Goal: Information Seeking & Learning: Find specific page/section

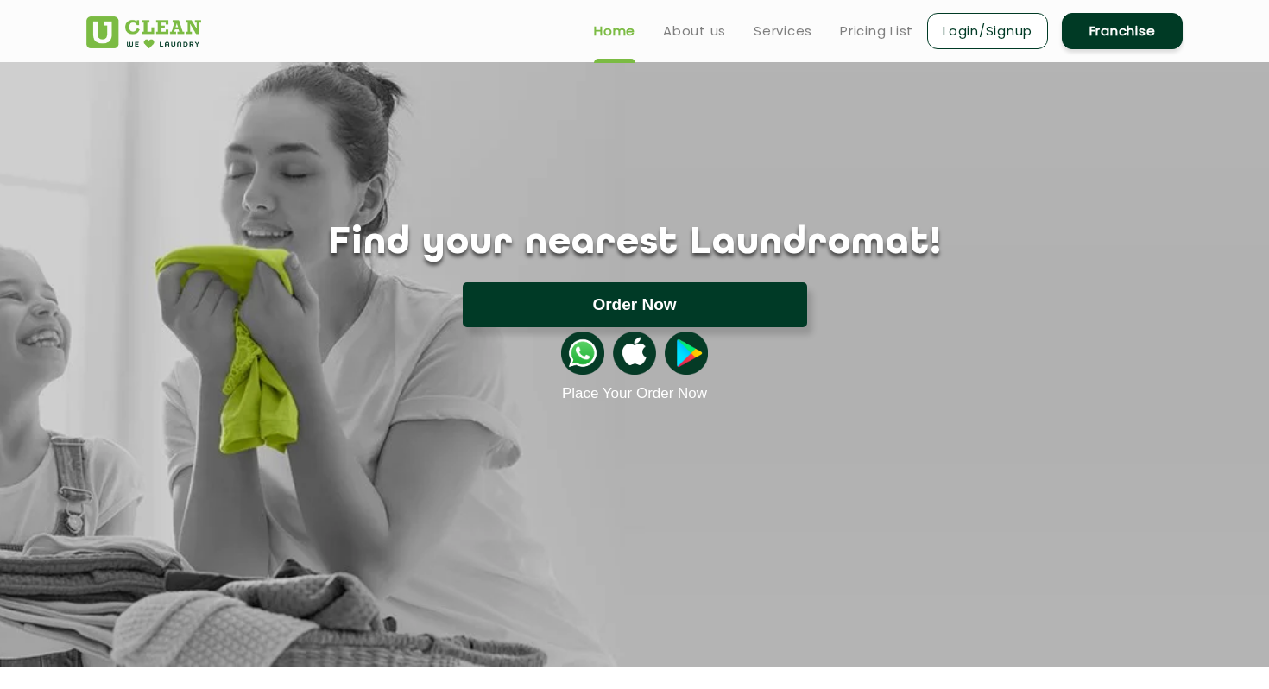
click at [657, 315] on button "Order Now" at bounding box center [635, 304] width 345 height 45
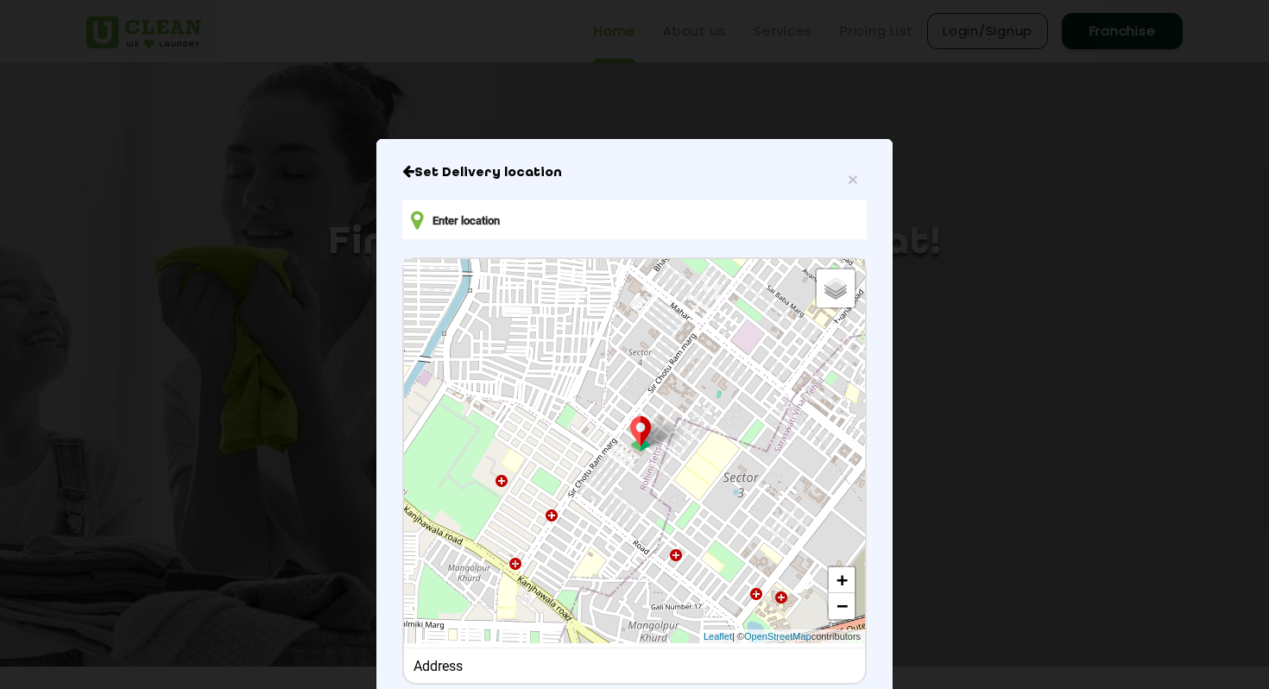
click at [470, 211] on input "text" at bounding box center [634, 219] width 465 height 39
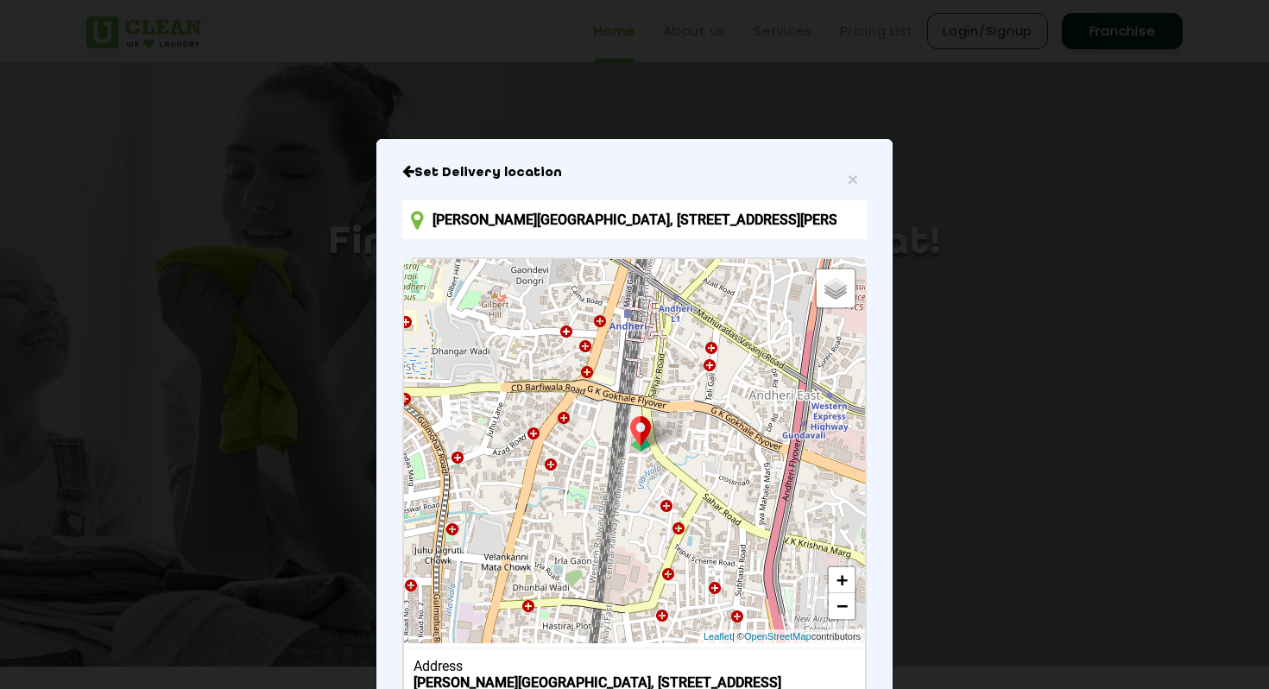
drag, startPoint x: 567, startPoint y: 160, endPoint x: 575, endPoint y: 27, distance: 133.2
click at [568, 32] on div "× Set Delivery location [PERSON_NAME][GEOGRAPHIC_DATA], 3/G3, near [GEOGRAPHIC_…" at bounding box center [634, 344] width 1269 height 689
click at [545, 203] on input "[PERSON_NAME][GEOGRAPHIC_DATA], [STREET_ADDRESS][PERSON_NAME][PERSON_NAME]" at bounding box center [634, 219] width 465 height 39
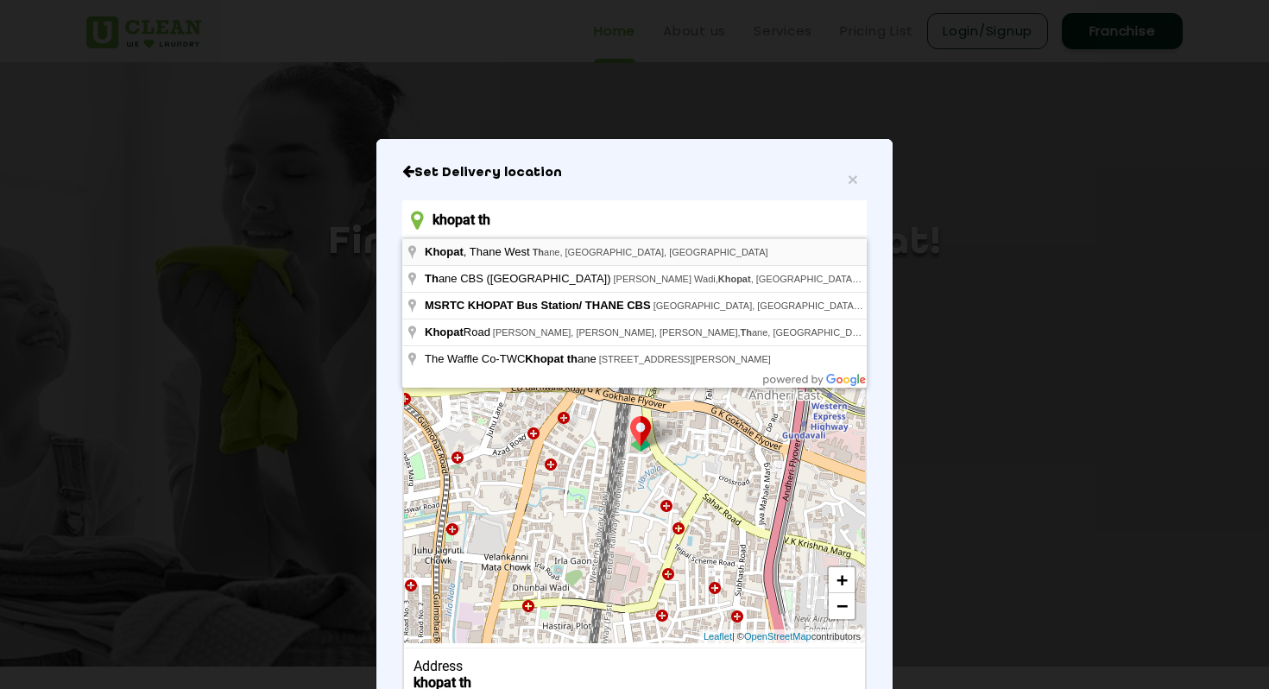
type input "Khopat, [GEOGRAPHIC_DATA], [GEOGRAPHIC_DATA], [GEOGRAPHIC_DATA]"
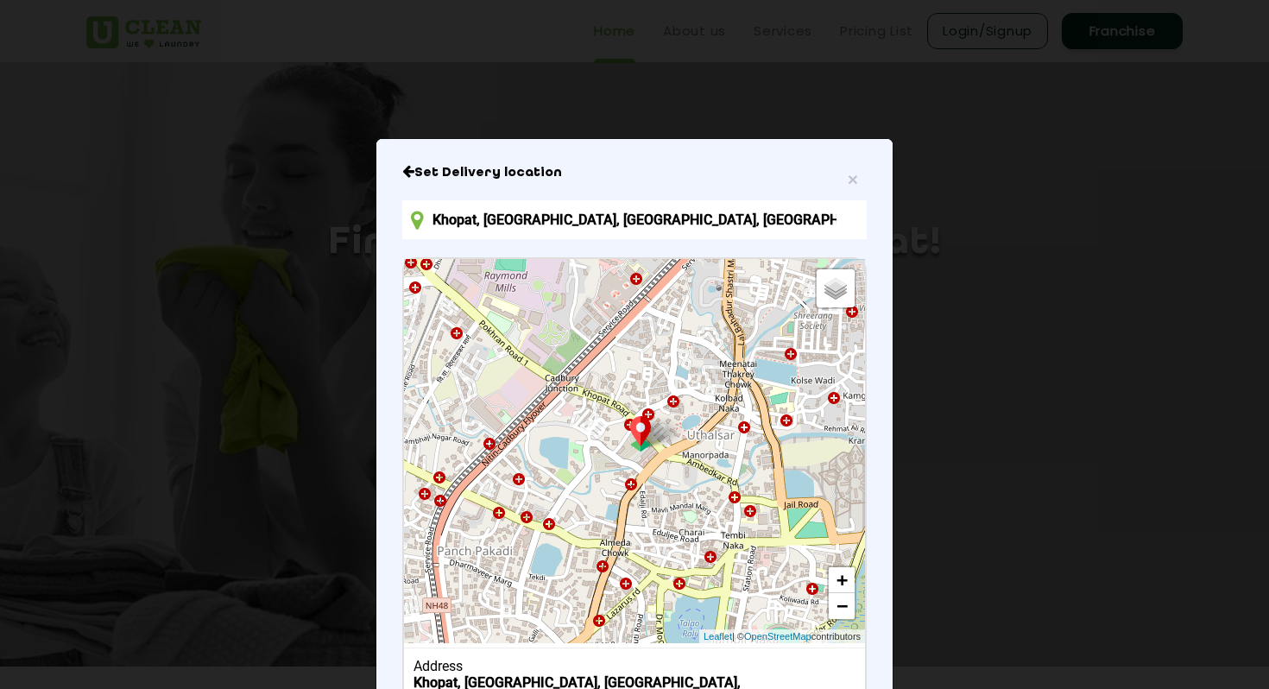
drag, startPoint x: 723, startPoint y: 151, endPoint x: 712, endPoint y: 75, distance: 76.7
click at [712, 67] on div "× Set Delivery location [GEOGRAPHIC_DATA], [GEOGRAPHIC_DATA], [GEOGRAPHIC_DATA]…" at bounding box center [634, 344] width 1269 height 689
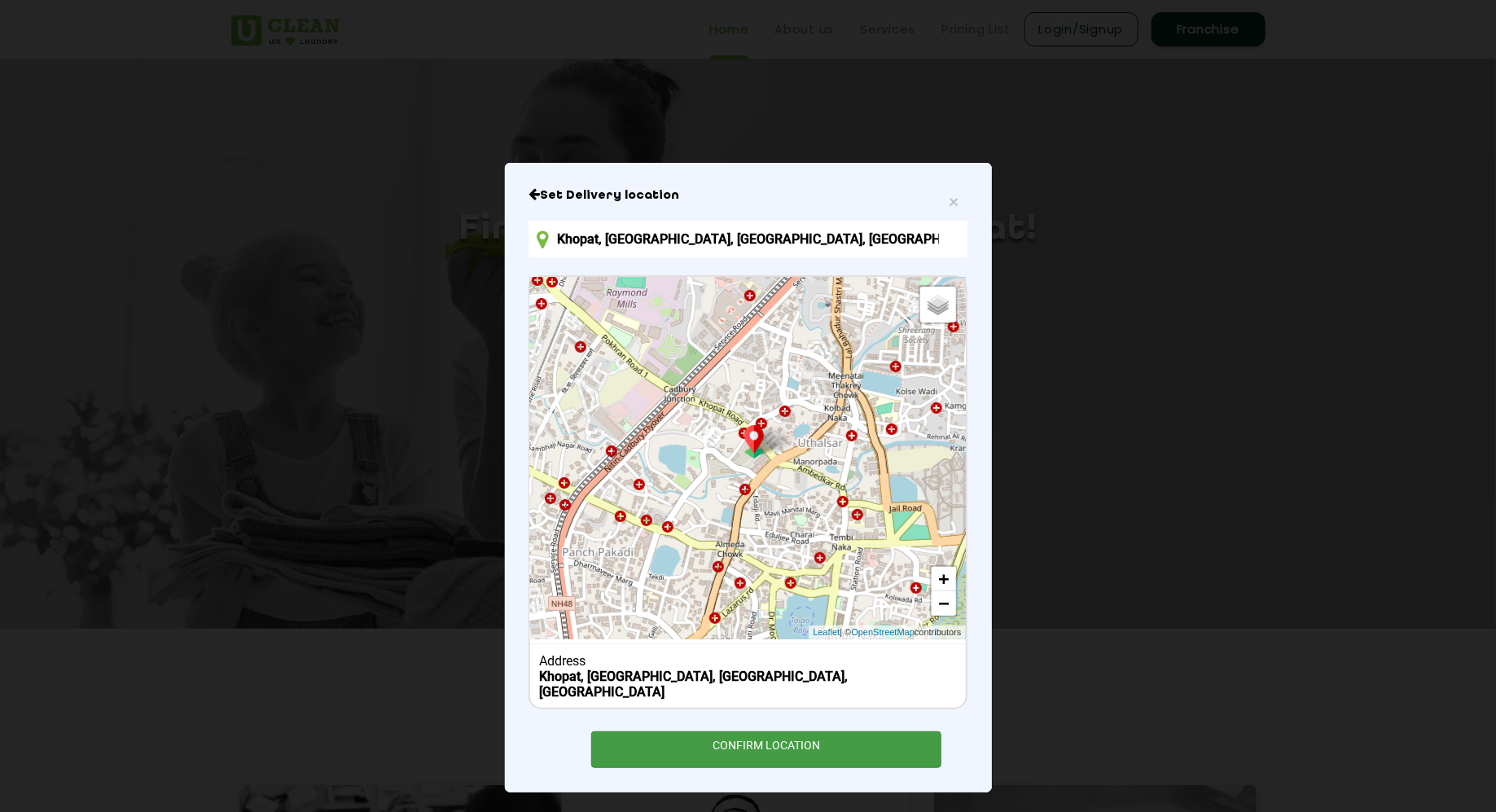
click at [843, 649] on div "CONFIRM LOCATION" at bounding box center [767, 749] width 351 height 37
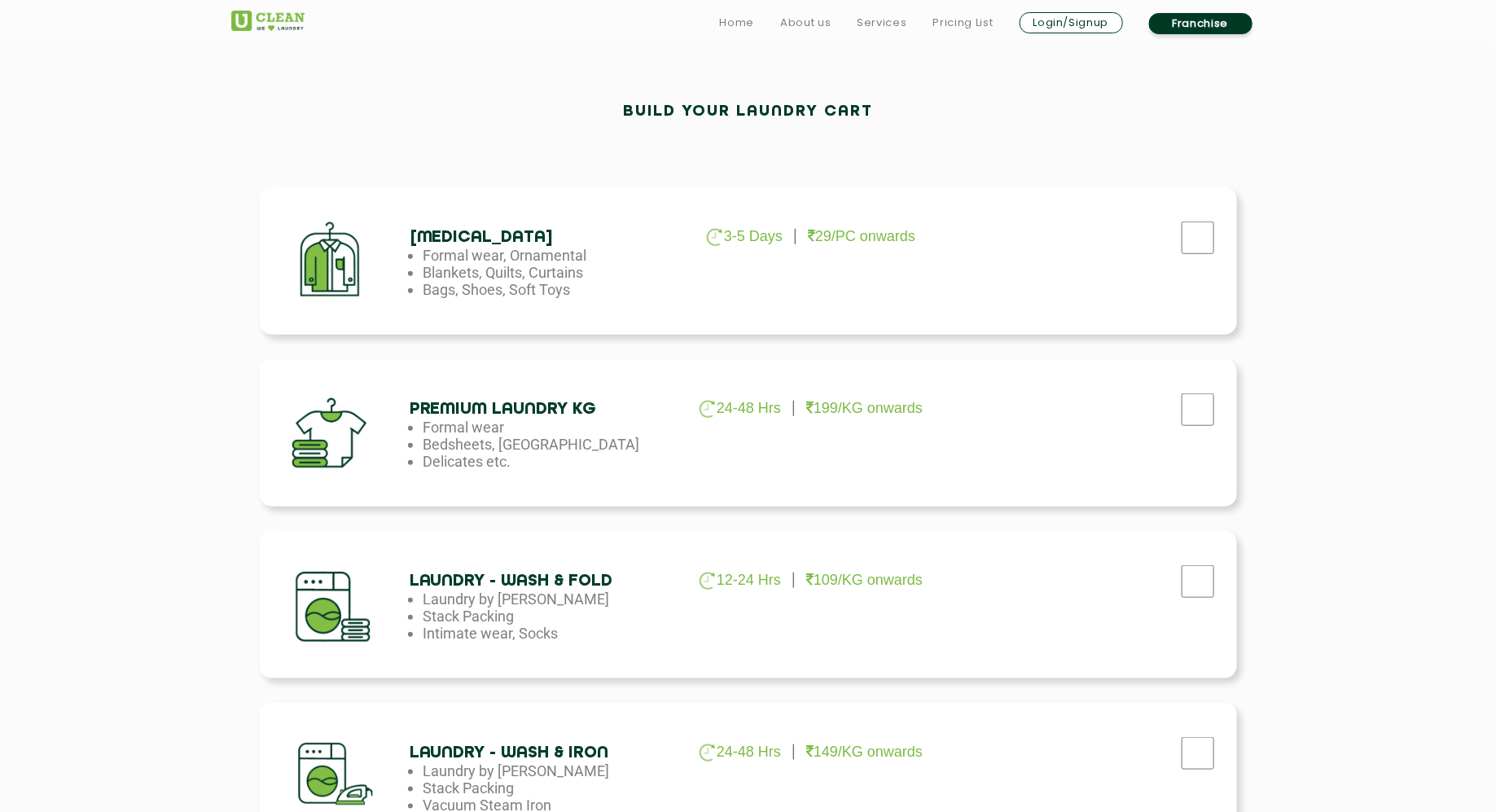
scroll to position [465, 0]
click at [1112, 643] on div "Laundry - Wash & Fold 12-24 Hrs 109/KG onwards Laundry by Kilo Stack Packing In…" at bounding box center [748, 604] width 977 height 147
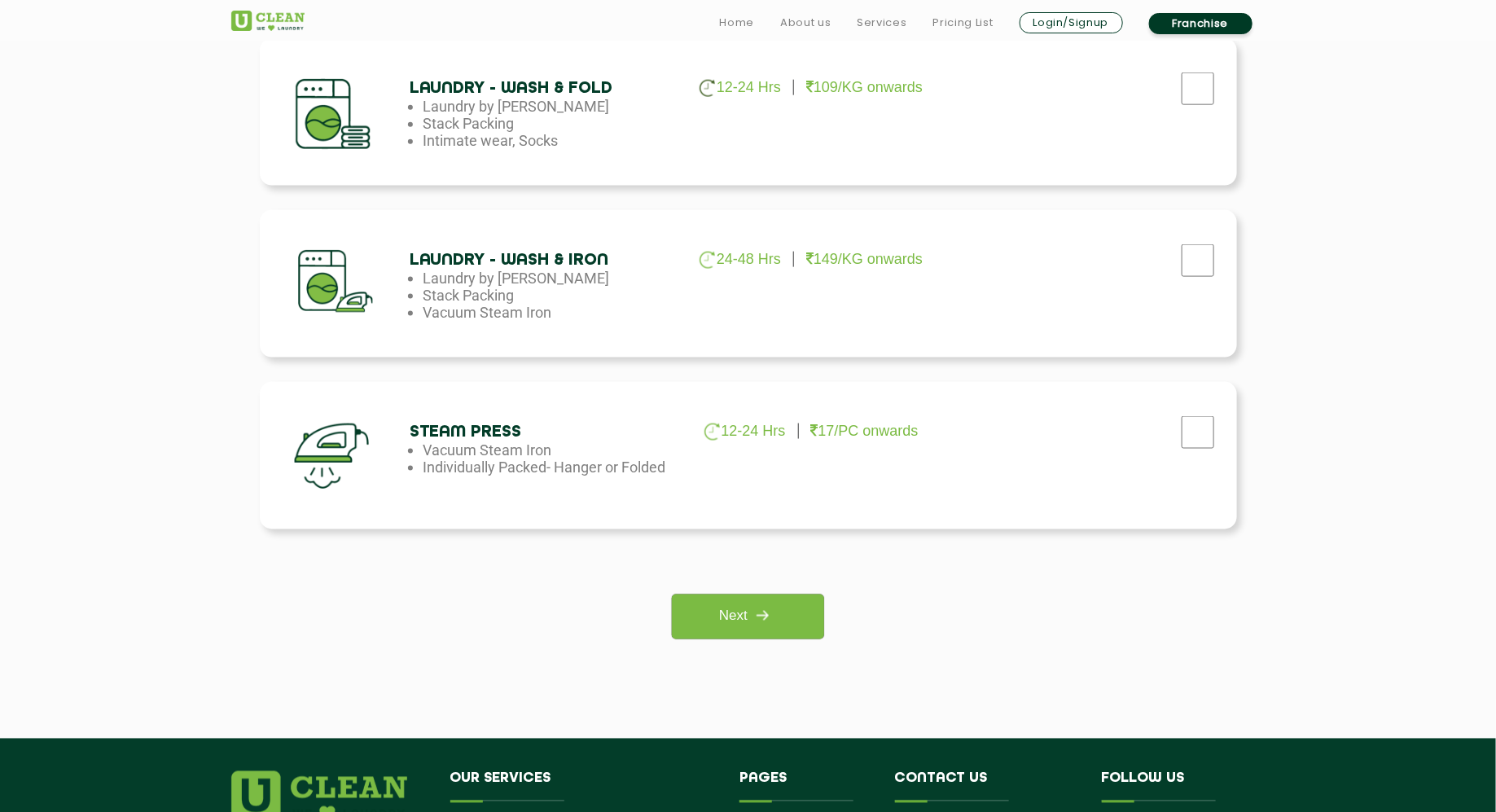
scroll to position [963, 0]
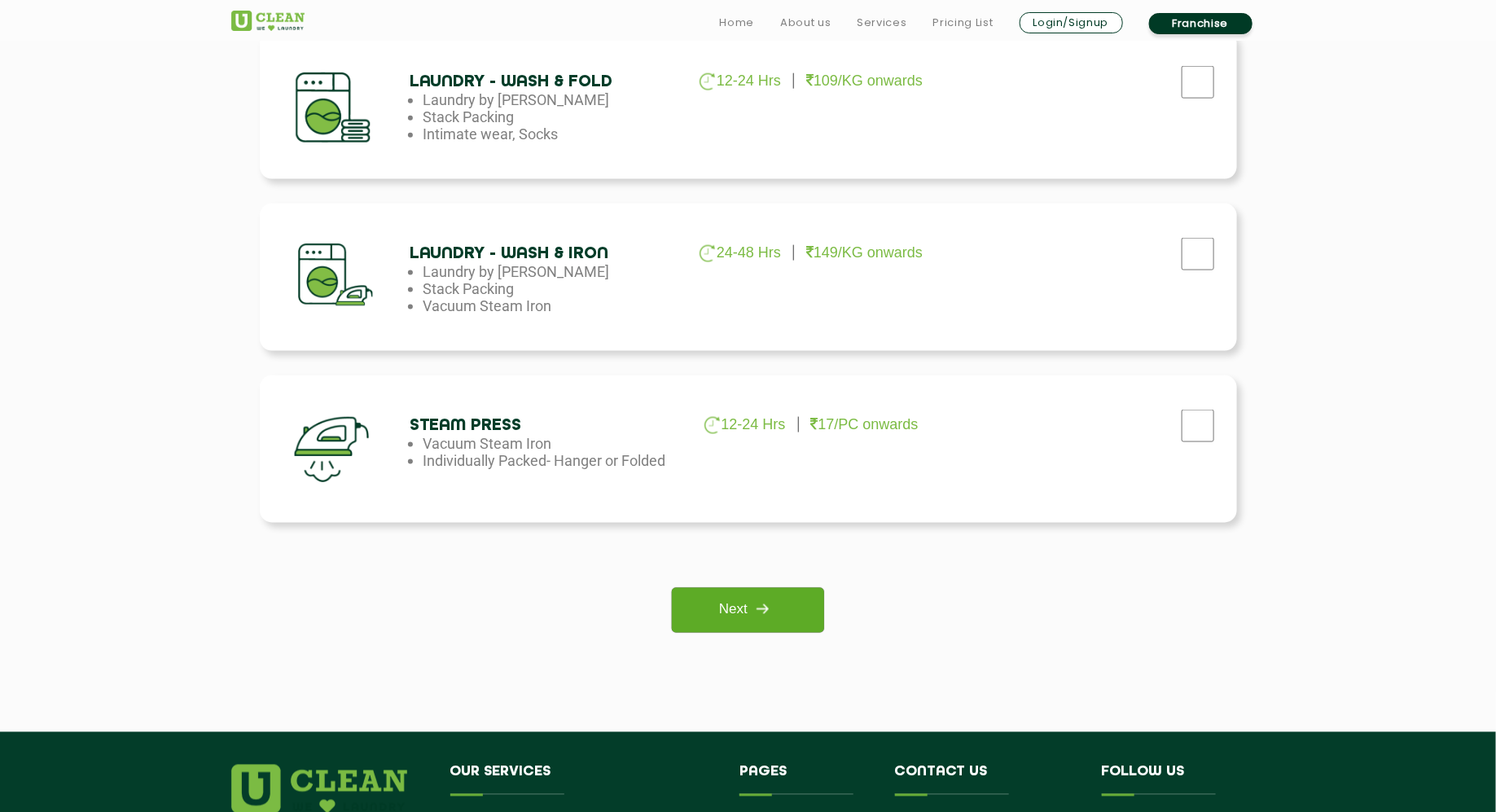
click at [791, 601] on link "Next" at bounding box center [747, 609] width 152 height 44
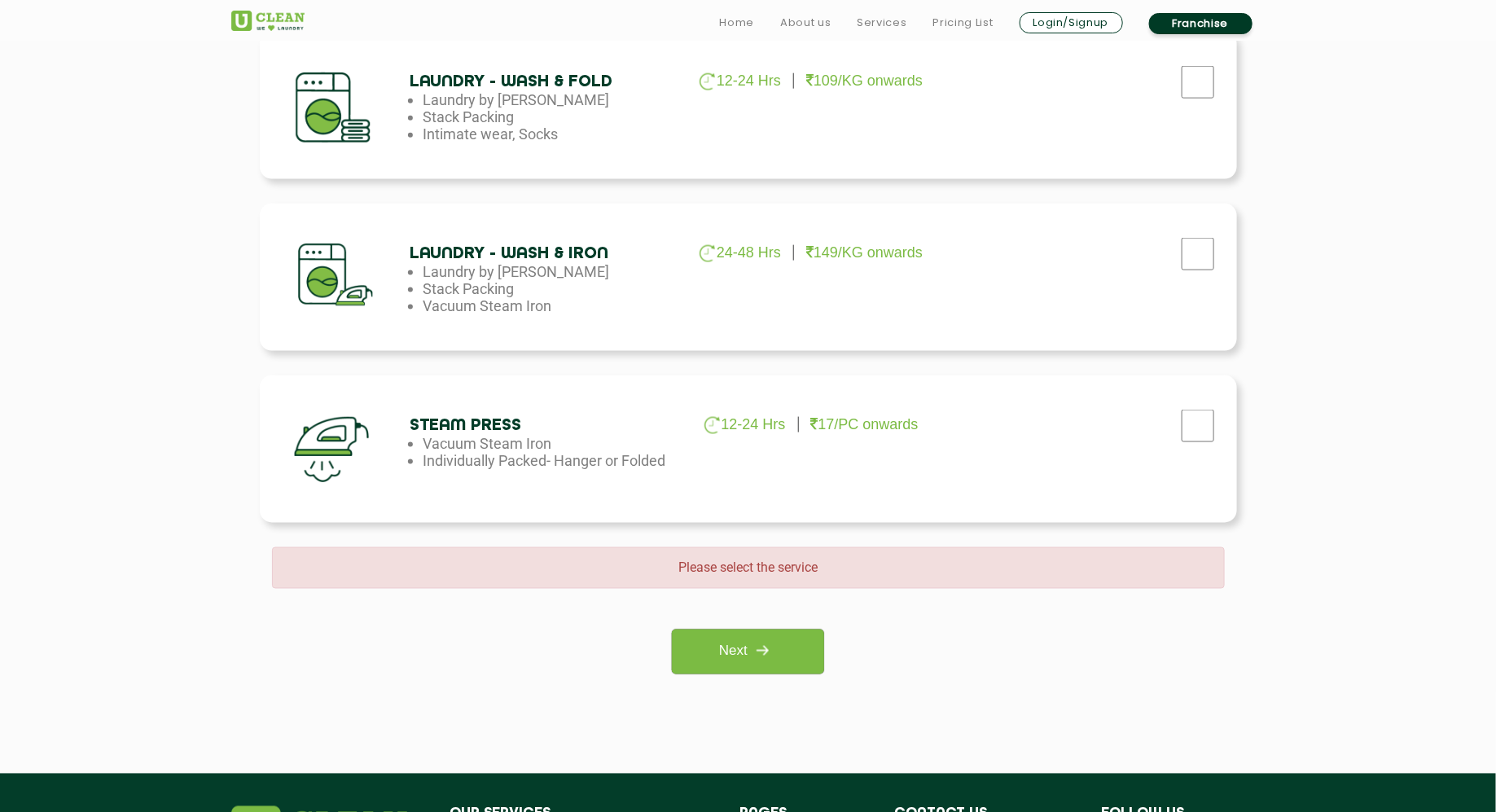
click at [1196, 349] on section "Build your laundry cart [MEDICAL_DATA] 3-5 Days 29/PC onwards Formal wear, Orna…" at bounding box center [748, 151] width 1496 height 1245
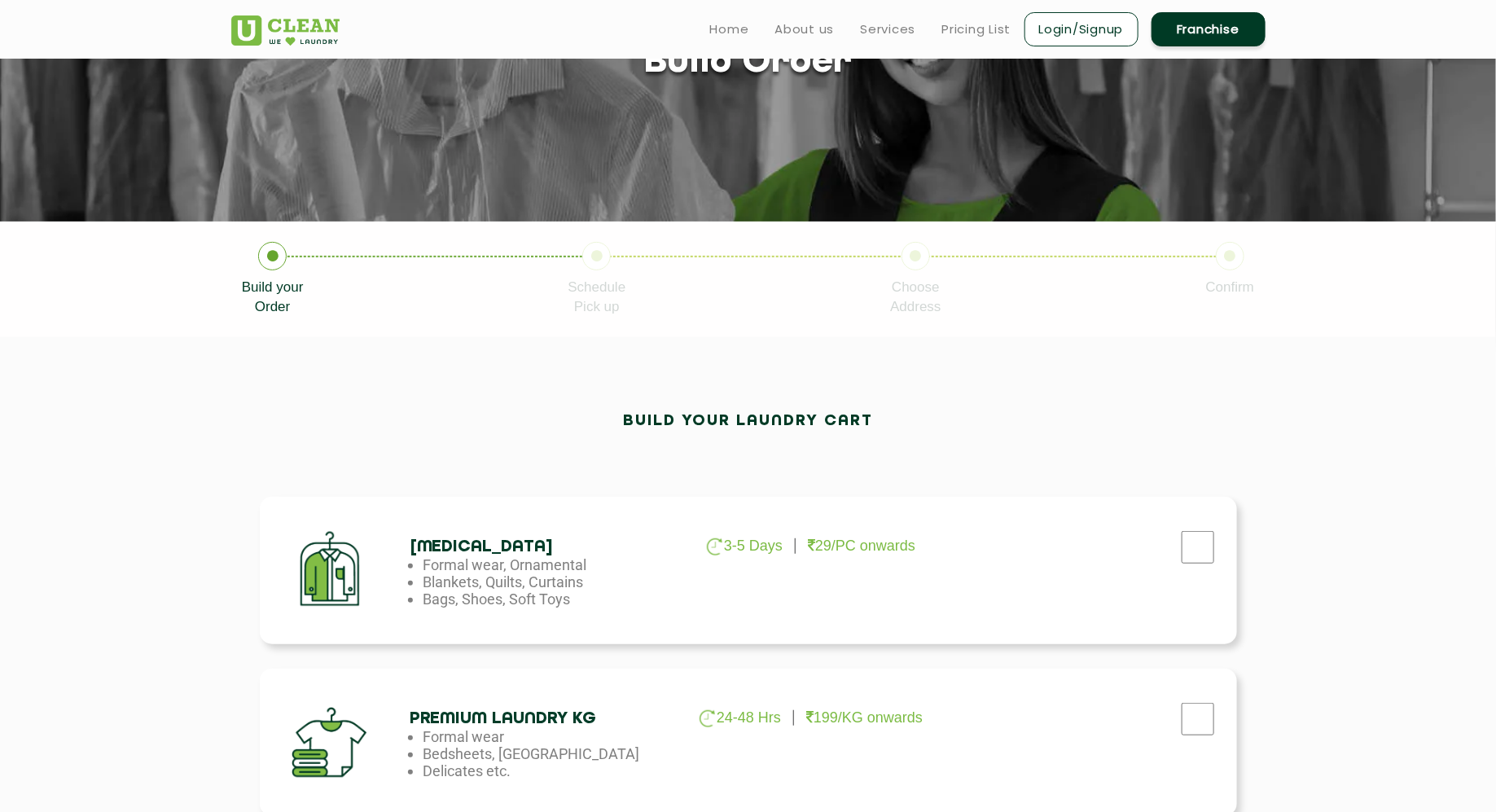
scroll to position [0, 0]
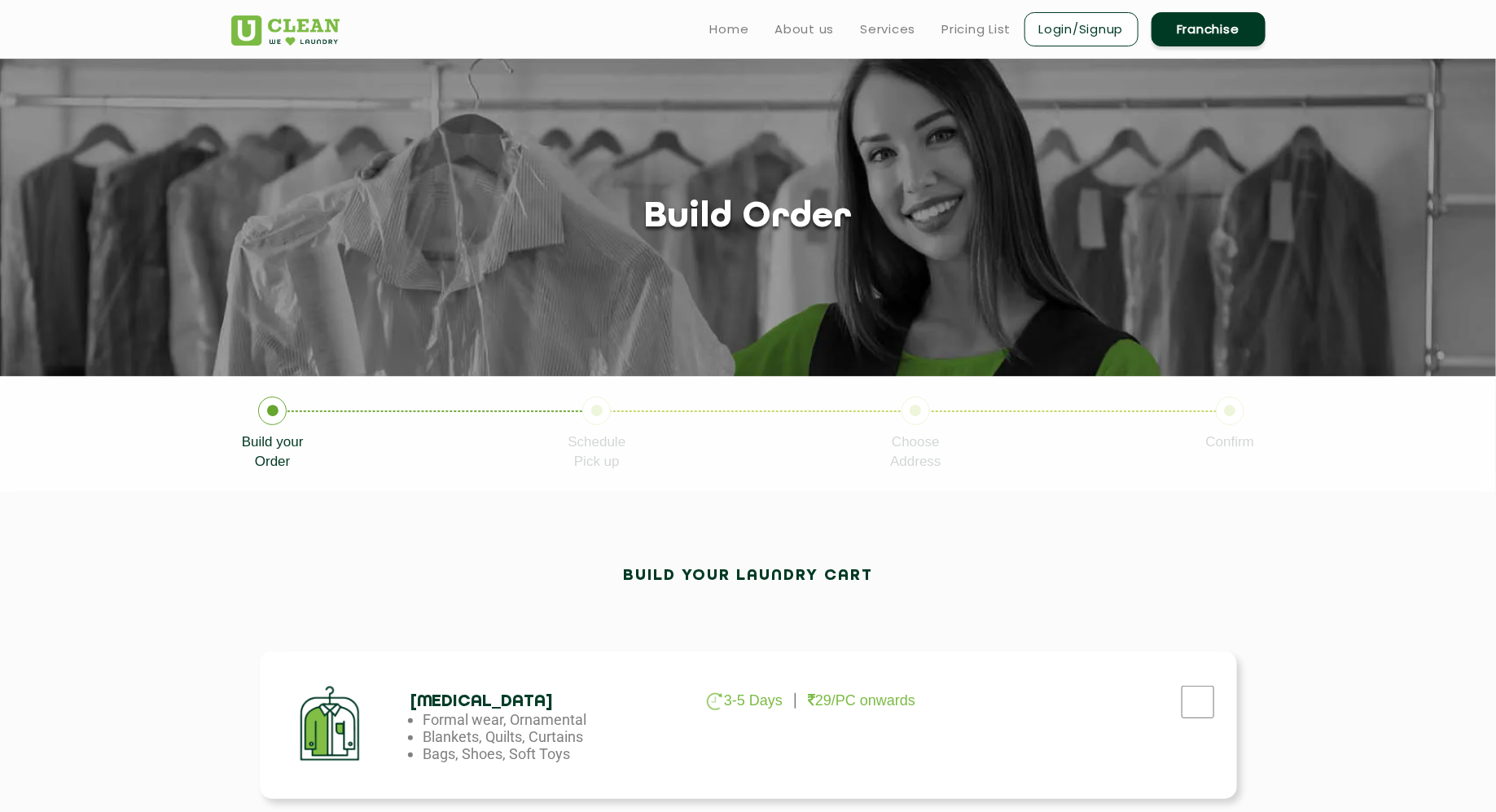
click at [976, 17] on ul "Home About us Services Pricing List Login/Signup Franchise" at bounding box center [981, 28] width 569 height 39
click at [972, 26] on link "Pricing List" at bounding box center [976, 29] width 69 height 20
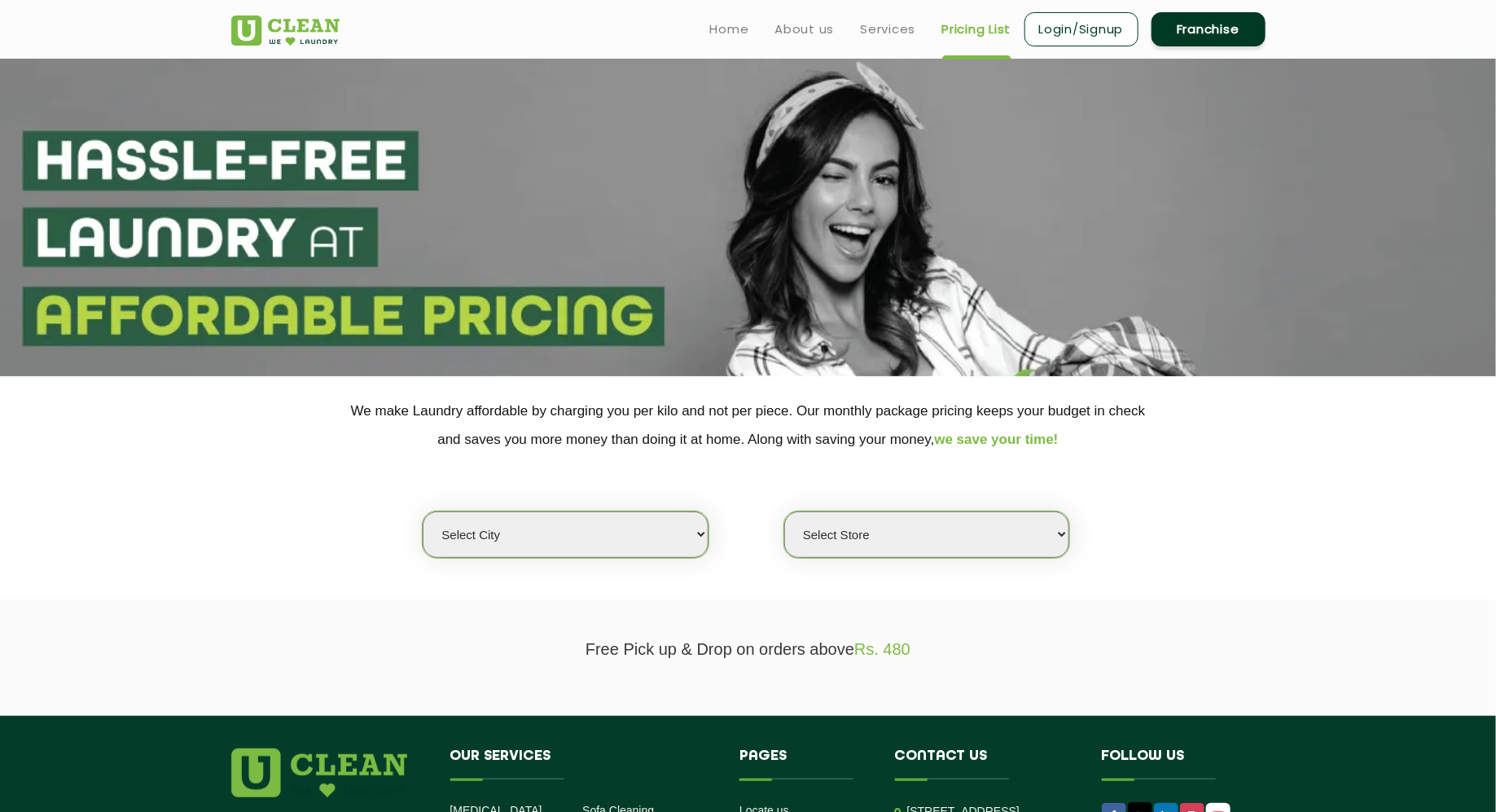
click at [628, 550] on select "Select city [GEOGRAPHIC_DATA] [GEOGRAPHIC_DATA] [GEOGRAPHIC_DATA] [GEOGRAPHIC_D…" at bounding box center [565, 534] width 285 height 46
select select "37"
click at [423, 511] on select "Select city [GEOGRAPHIC_DATA] [GEOGRAPHIC_DATA] [GEOGRAPHIC_DATA] [GEOGRAPHIC_D…" at bounding box center [565, 534] width 285 height 46
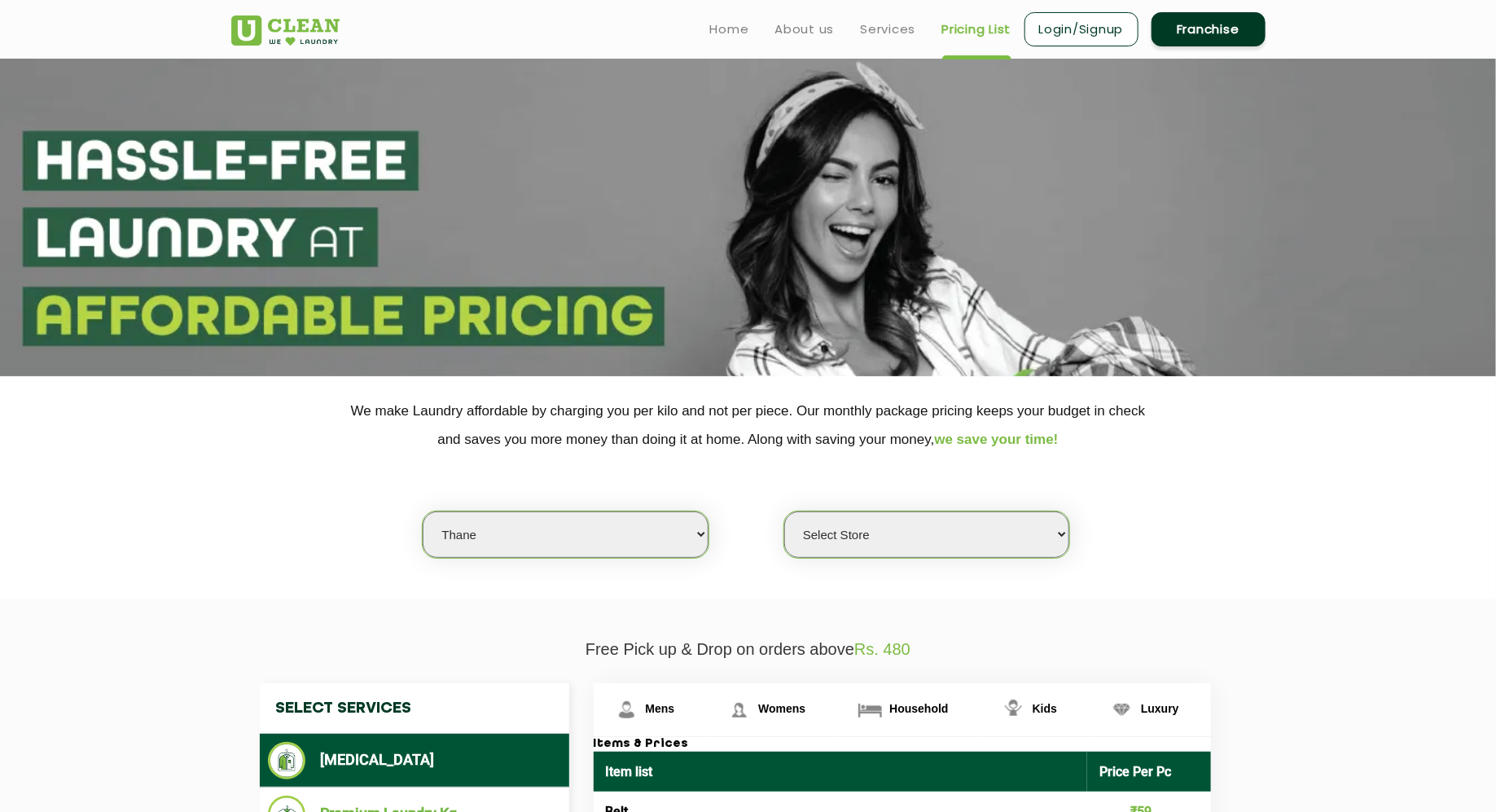
click at [1196, 504] on section "We make Laundry affordable by charging you per kilo and not per piece. Our mont…" at bounding box center [748, 488] width 1496 height 224
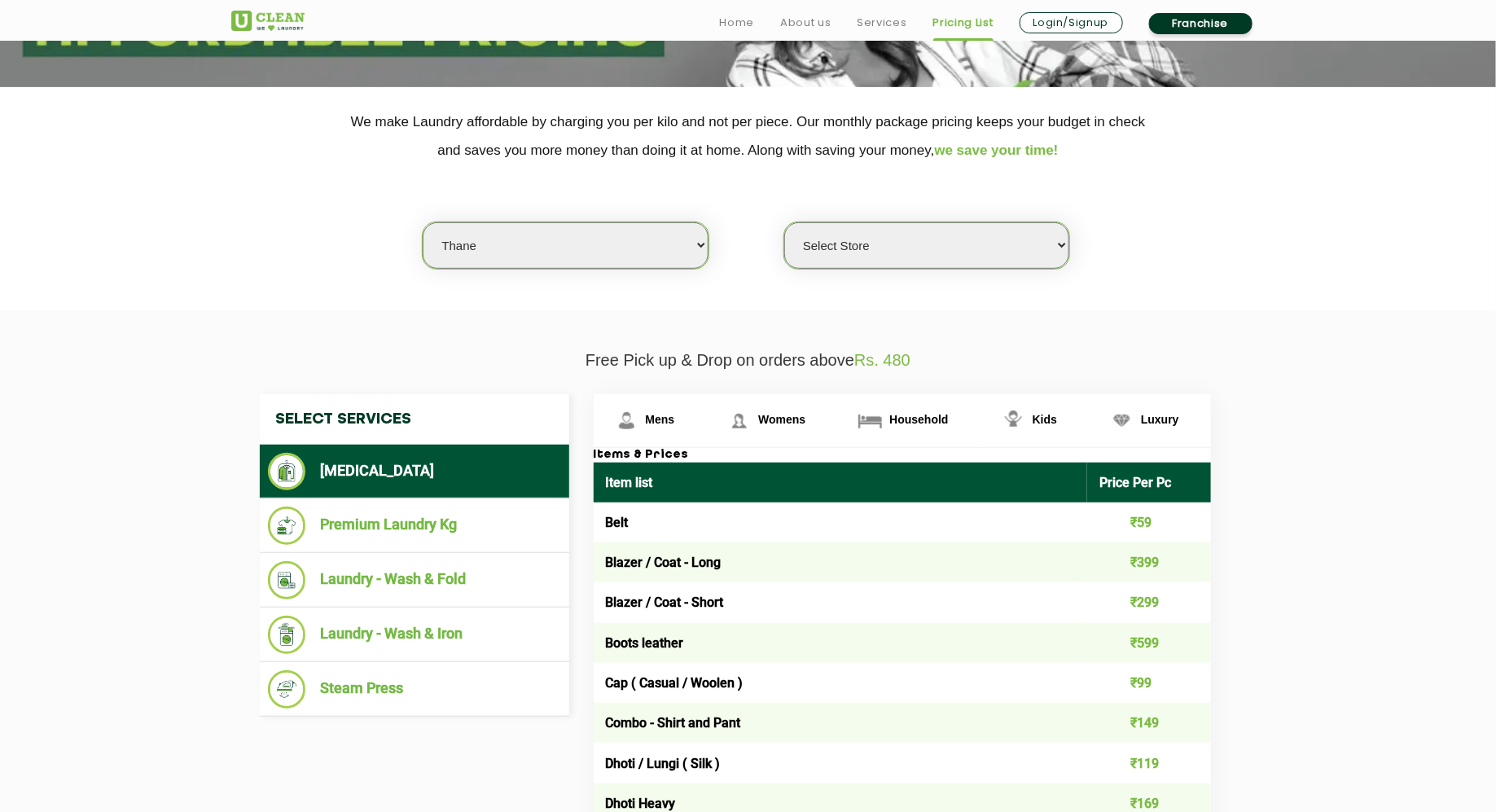
scroll to position [290, 0]
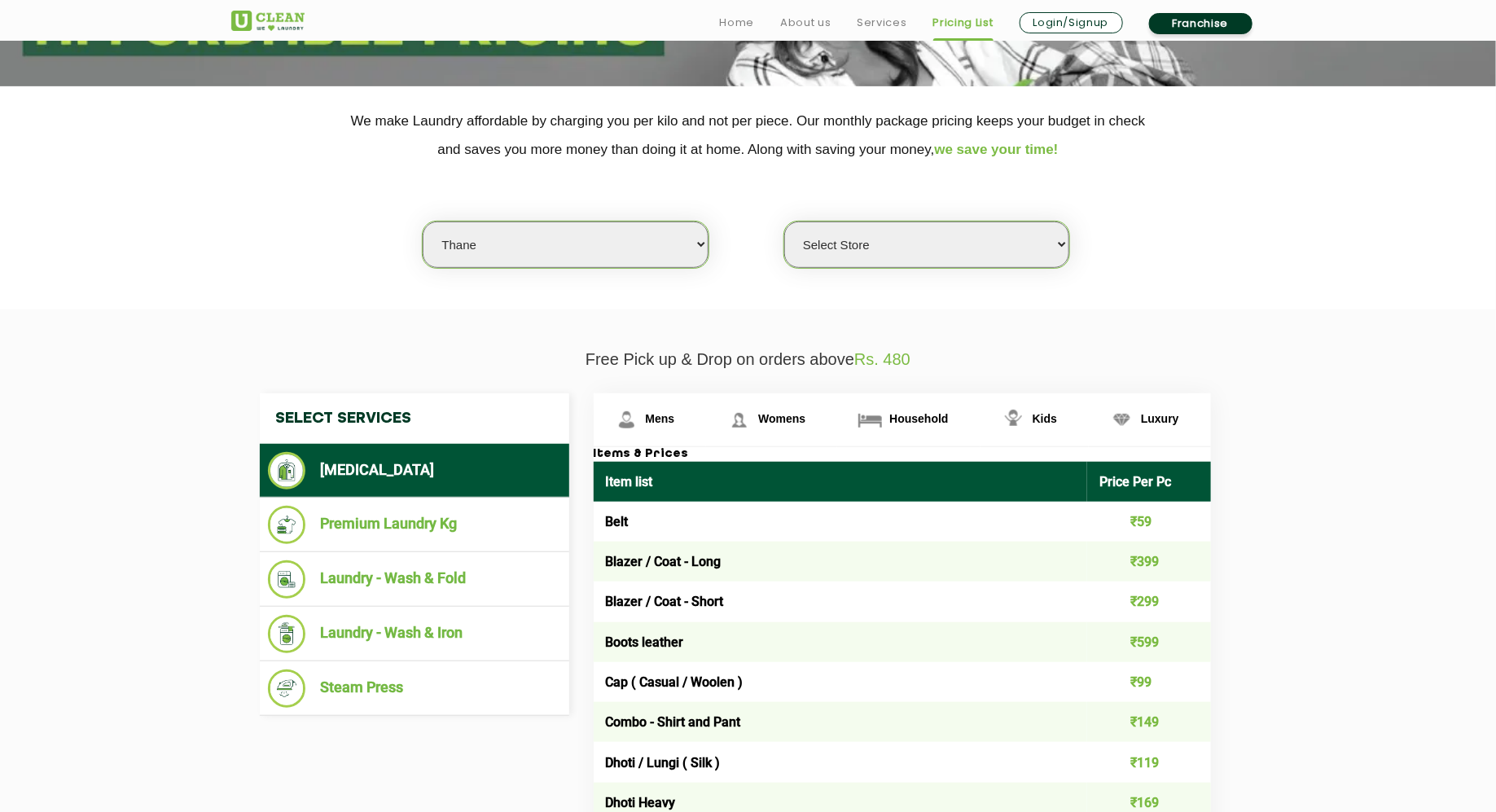
click at [1011, 247] on select "Select Store [GEOGRAPHIC_DATA][PERSON_NAME]" at bounding box center [927, 244] width 285 height 46
select select "371"
click at [785, 222] on select "Select Store [GEOGRAPHIC_DATA][PERSON_NAME]" at bounding box center [927, 244] width 285 height 46
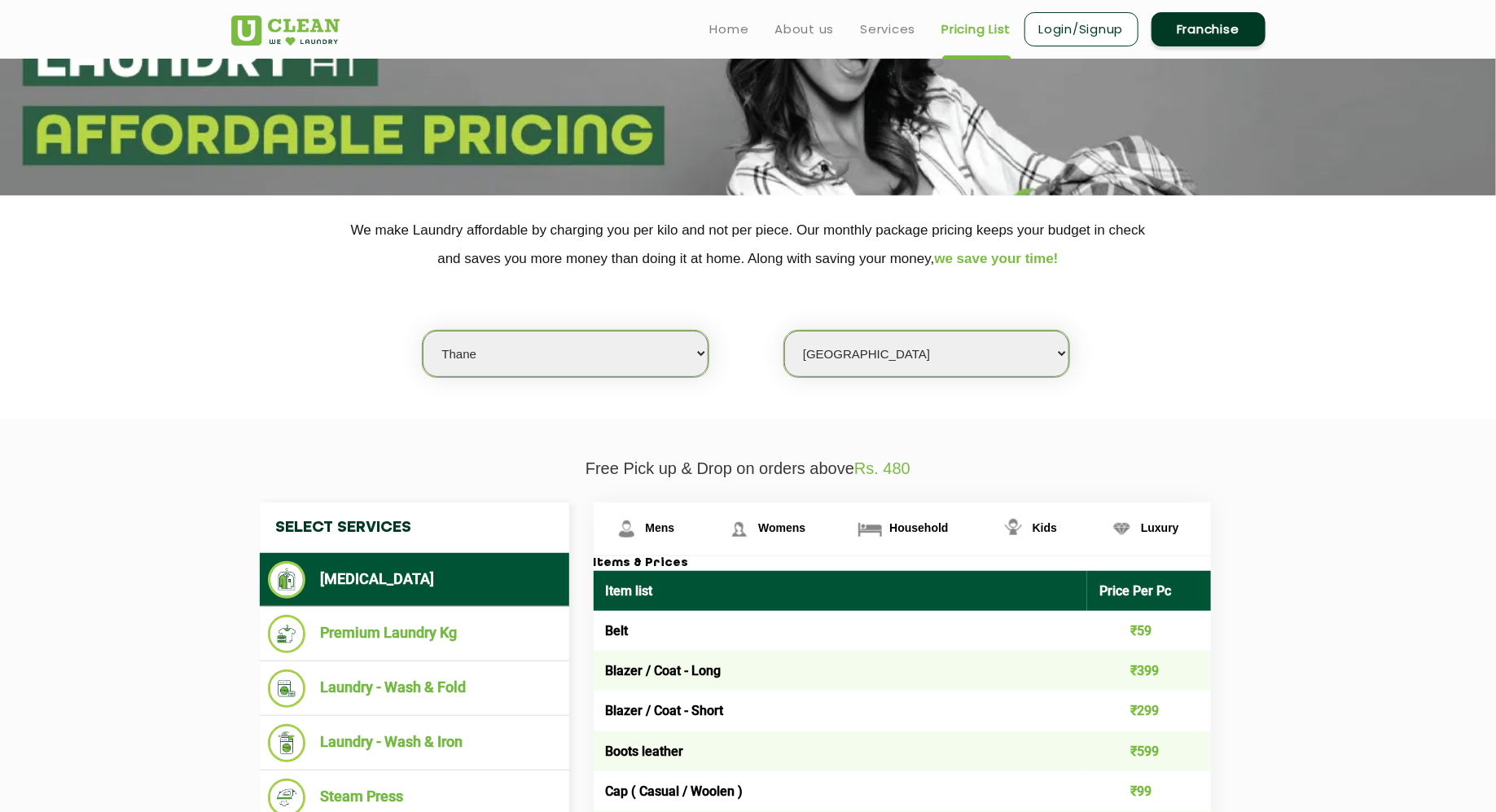
scroll to position [179, 0]
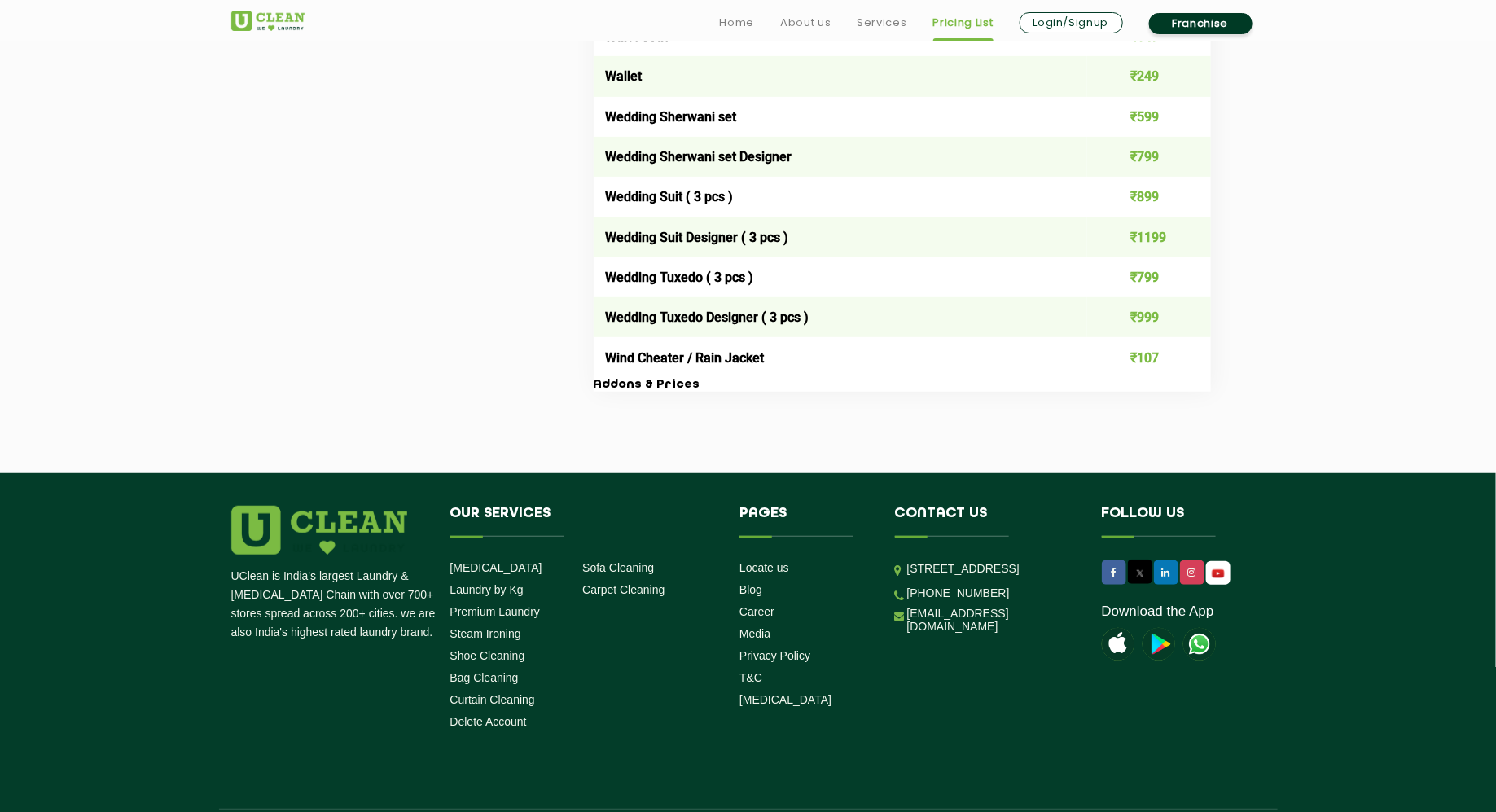
scroll to position [3291, 0]
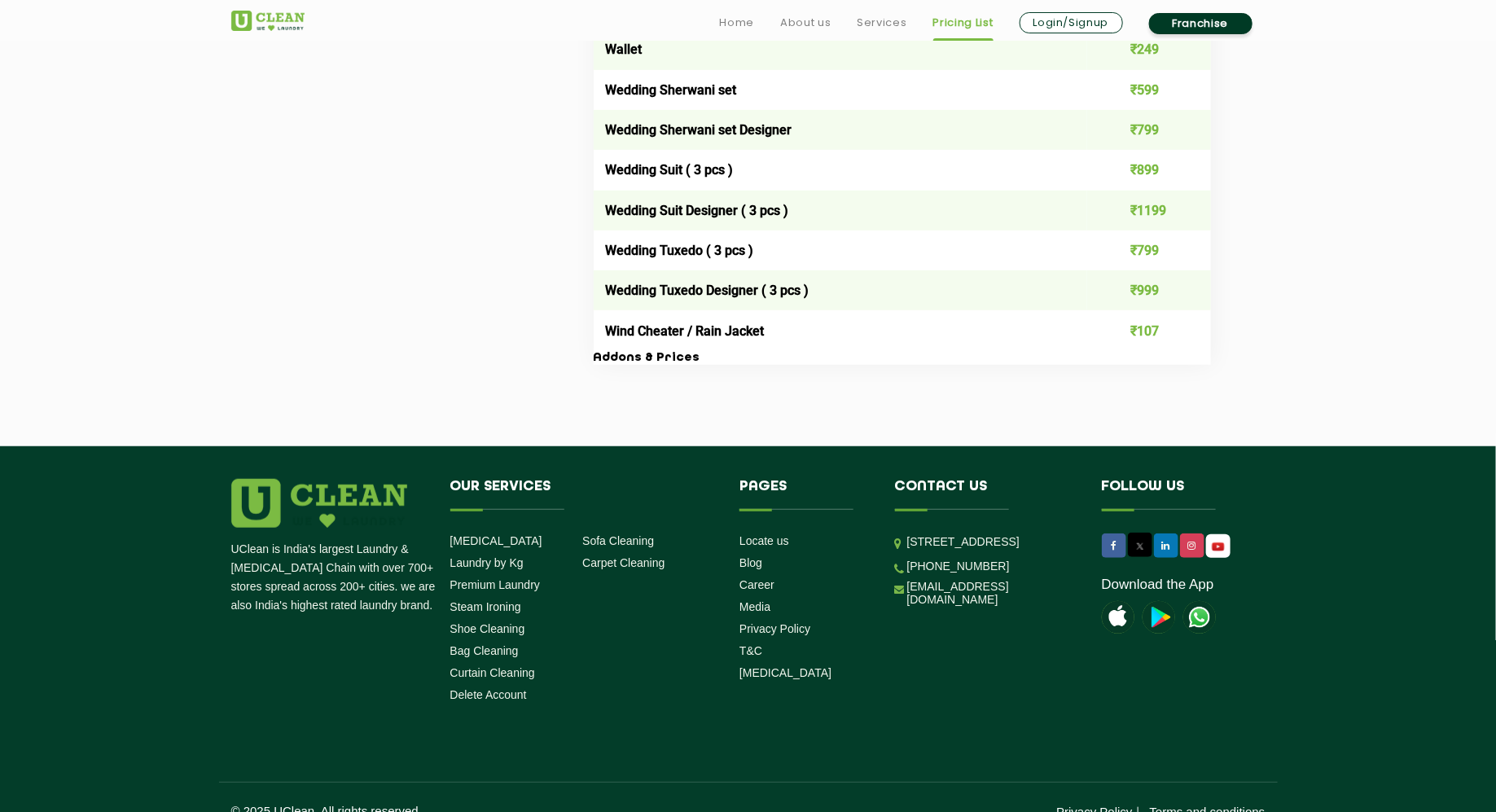
click at [1196, 446] on footer "UClean is India's largest Laundry & [MEDICAL_DATA] Chain with over 700+ stores …" at bounding box center [748, 641] width 1496 height 390
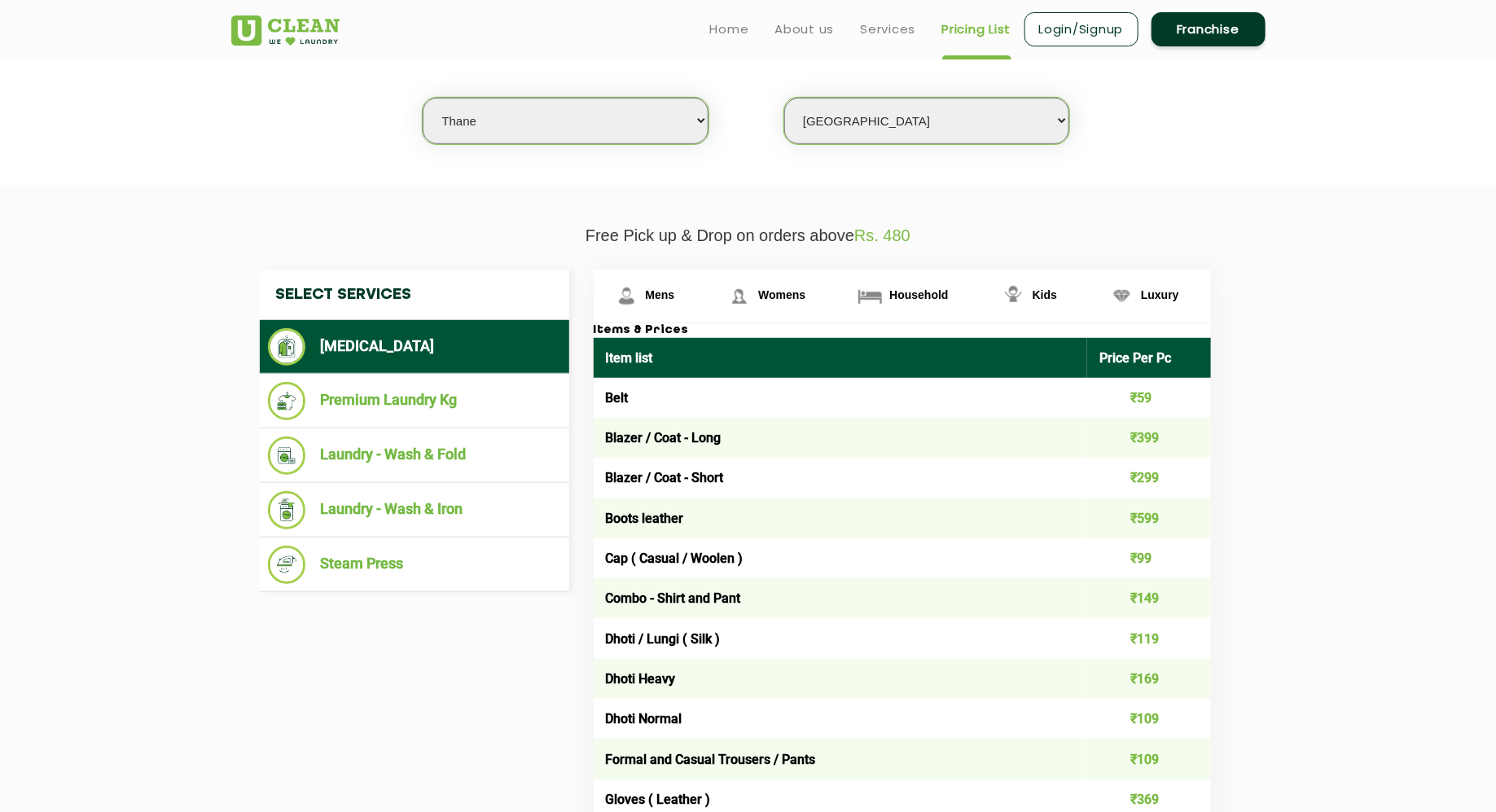
scroll to position [0, 0]
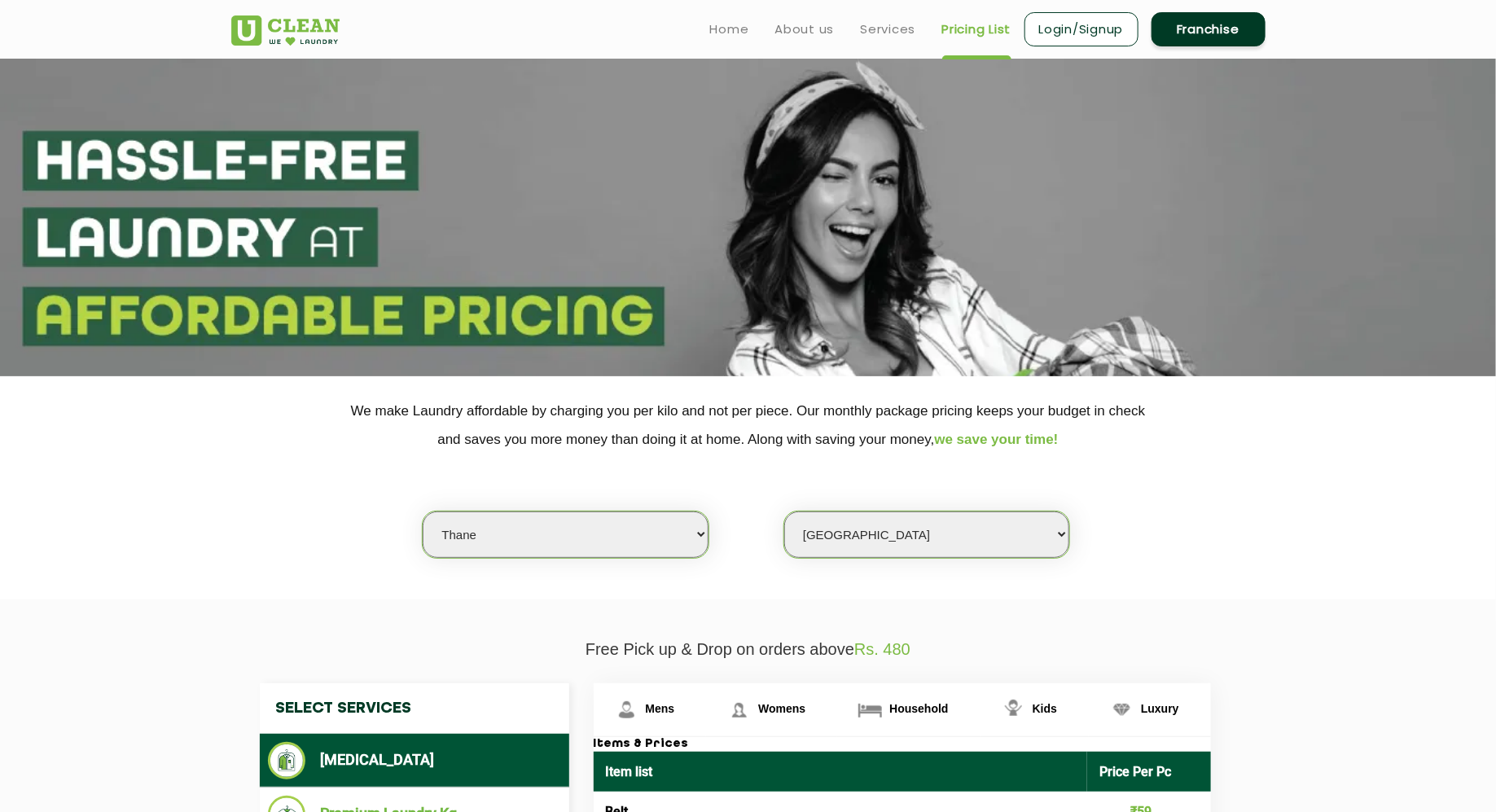
click at [551, 530] on select "Select city [GEOGRAPHIC_DATA] [GEOGRAPHIC_DATA] [GEOGRAPHIC_DATA] [GEOGRAPHIC_D…" at bounding box center [565, 534] width 285 height 46
select select "49"
click at [423, 511] on select "Select city [GEOGRAPHIC_DATA] [GEOGRAPHIC_DATA] [GEOGRAPHIC_DATA] [GEOGRAPHIC_D…" at bounding box center [565, 534] width 285 height 46
click at [959, 538] on select "Select Store [GEOGRAPHIC_DATA] [PERSON_NAME][GEOGRAPHIC_DATA][PERSON_NAME]" at bounding box center [927, 534] width 285 height 46
select select "457"
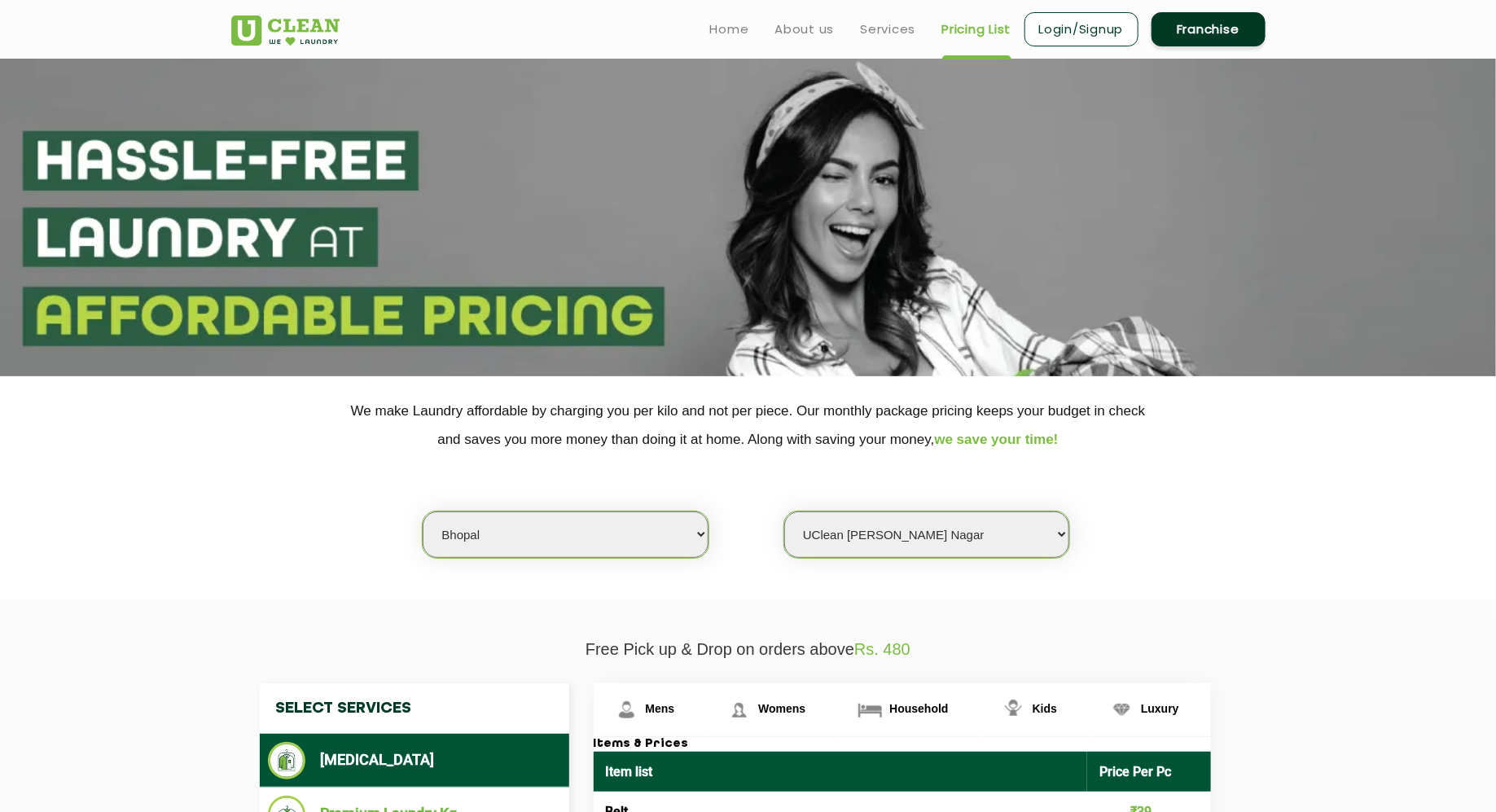
click at [785, 511] on select "Select Store [GEOGRAPHIC_DATA] [PERSON_NAME][GEOGRAPHIC_DATA][PERSON_NAME]" at bounding box center [927, 534] width 285 height 46
click at [1196, 542] on div "Select city [GEOGRAPHIC_DATA] [GEOGRAPHIC_DATA] [GEOGRAPHIC_DATA] [GEOGRAPHIC_D…" at bounding box center [748, 505] width 1059 height 105
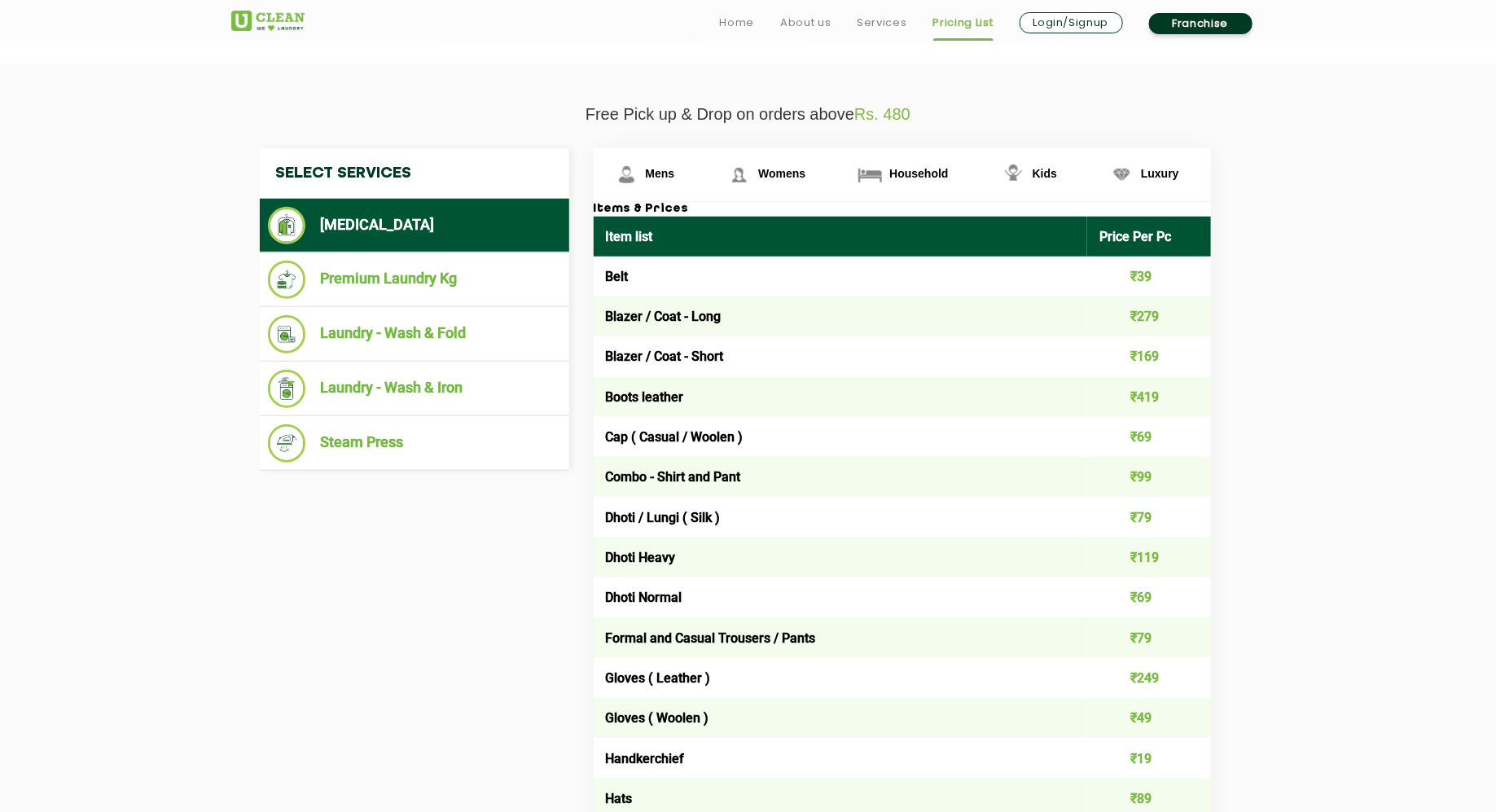
scroll to position [539, 0]
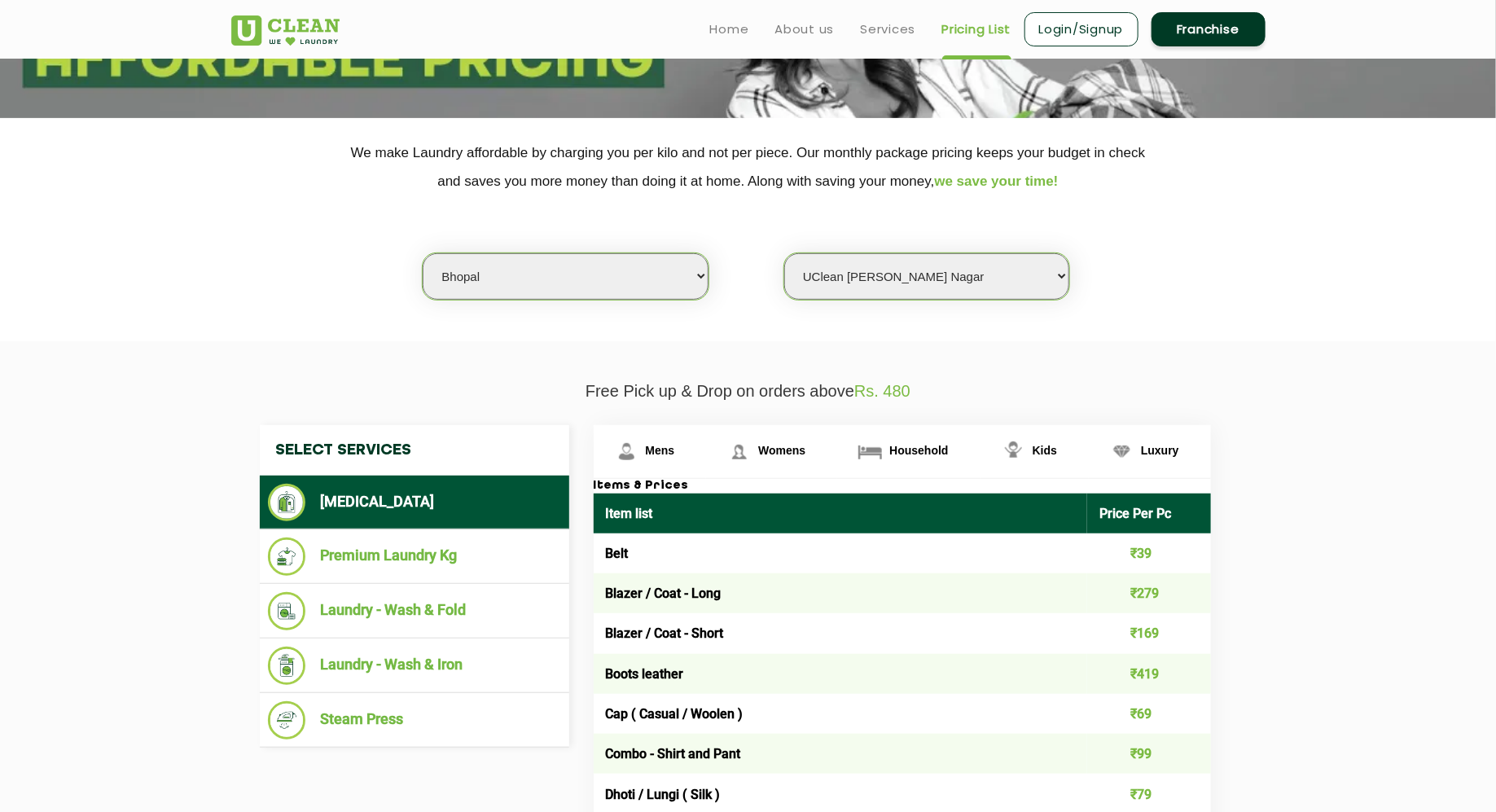
scroll to position [253, 0]
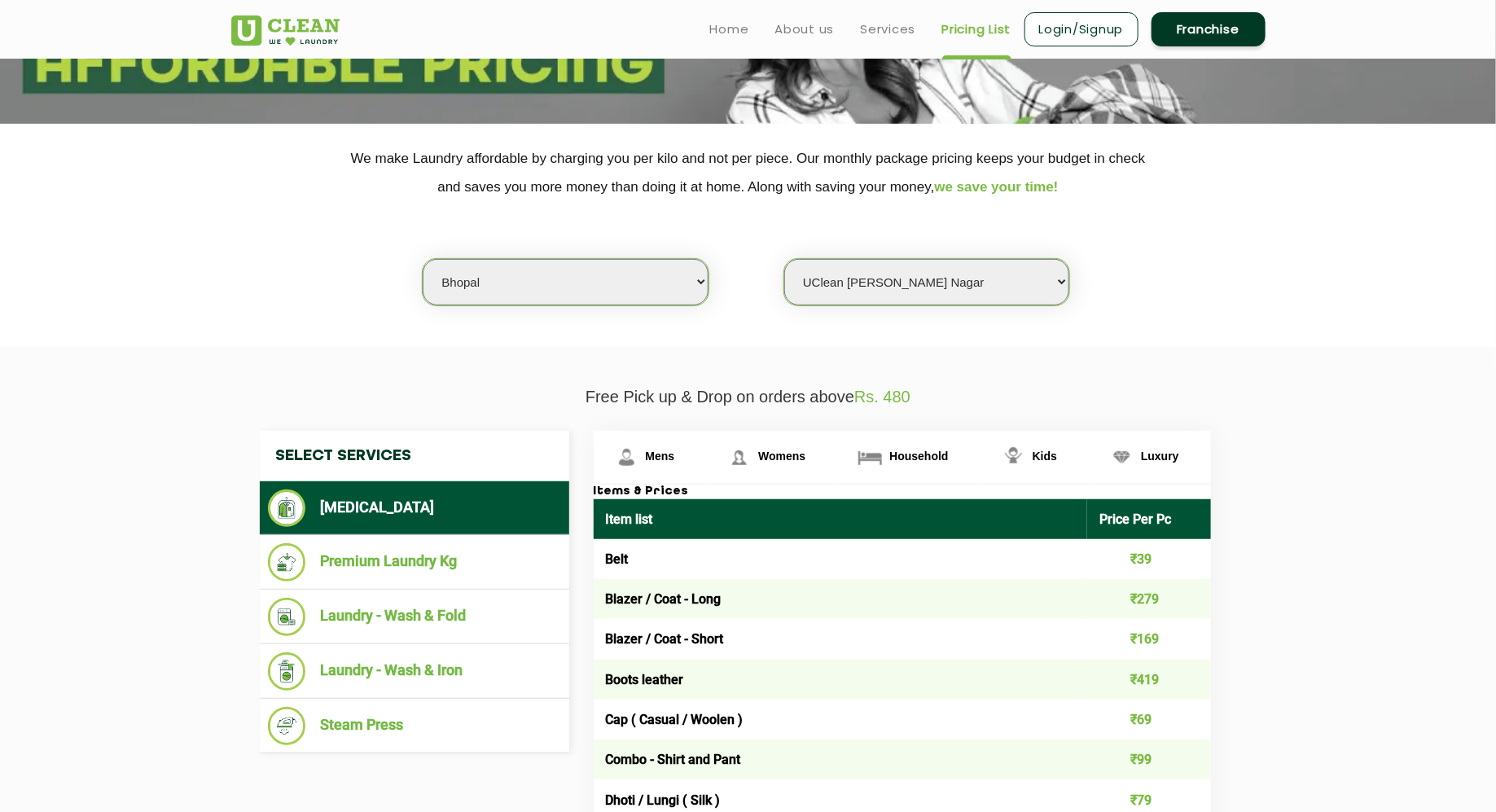
click at [567, 310] on section "We make Laundry affordable by charging you per kilo and not per piece. Our mont…" at bounding box center [748, 235] width 1496 height 224
click at [590, 290] on select "Select city [GEOGRAPHIC_DATA] [GEOGRAPHIC_DATA] [GEOGRAPHIC_DATA] [GEOGRAPHIC_D…" at bounding box center [565, 282] width 285 height 46
select select "87"
click at [423, 259] on select "Select city [GEOGRAPHIC_DATA] [GEOGRAPHIC_DATA] [GEOGRAPHIC_DATA] [GEOGRAPHIC_D…" at bounding box center [565, 282] width 285 height 46
click at [961, 303] on select "Select Store UClean Vidisha" at bounding box center [927, 282] width 285 height 46
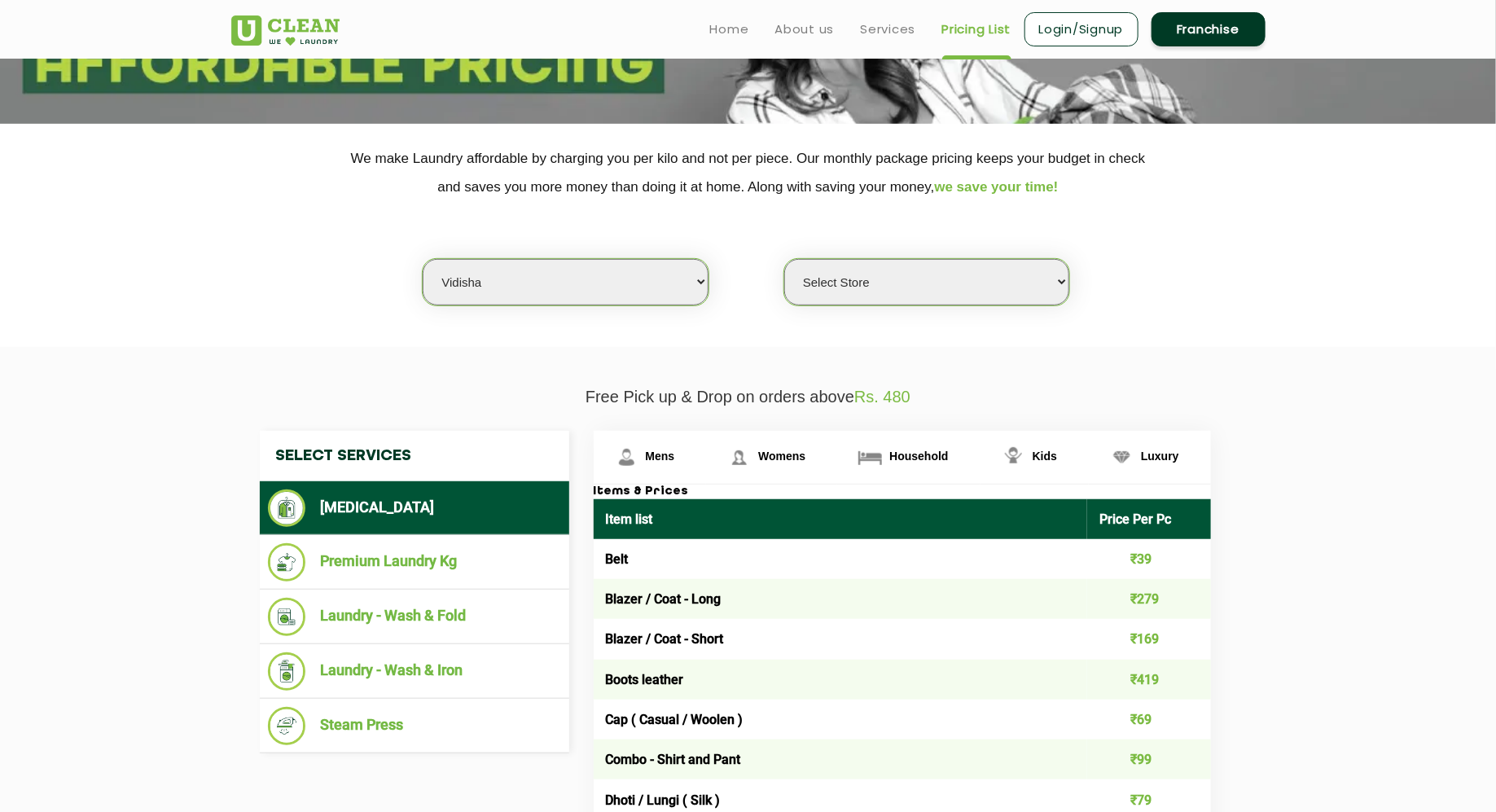
select select "260"
click at [785, 259] on select "Select Store UClean Vidisha" at bounding box center [927, 282] width 285 height 46
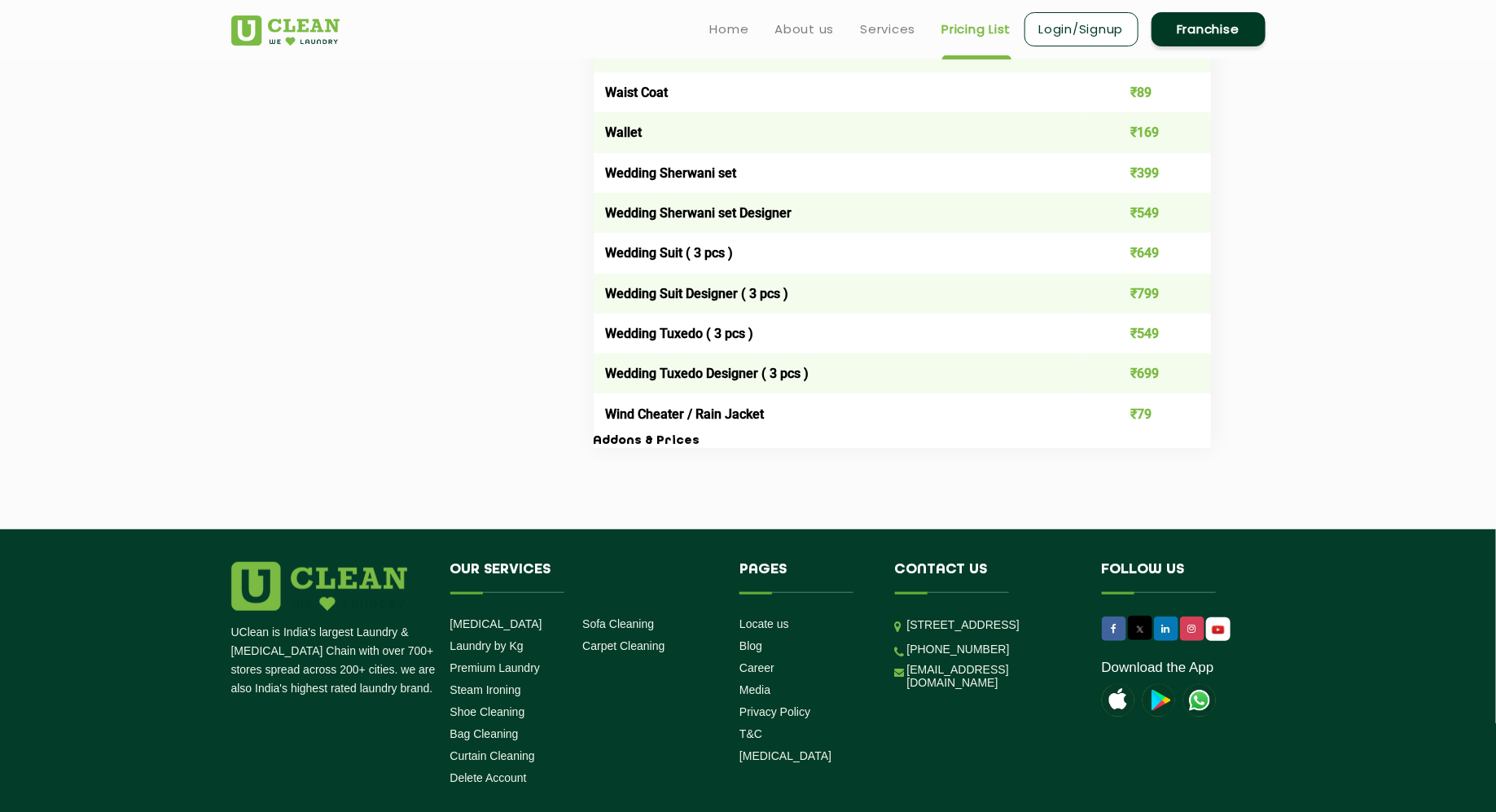
scroll to position [3202, 0]
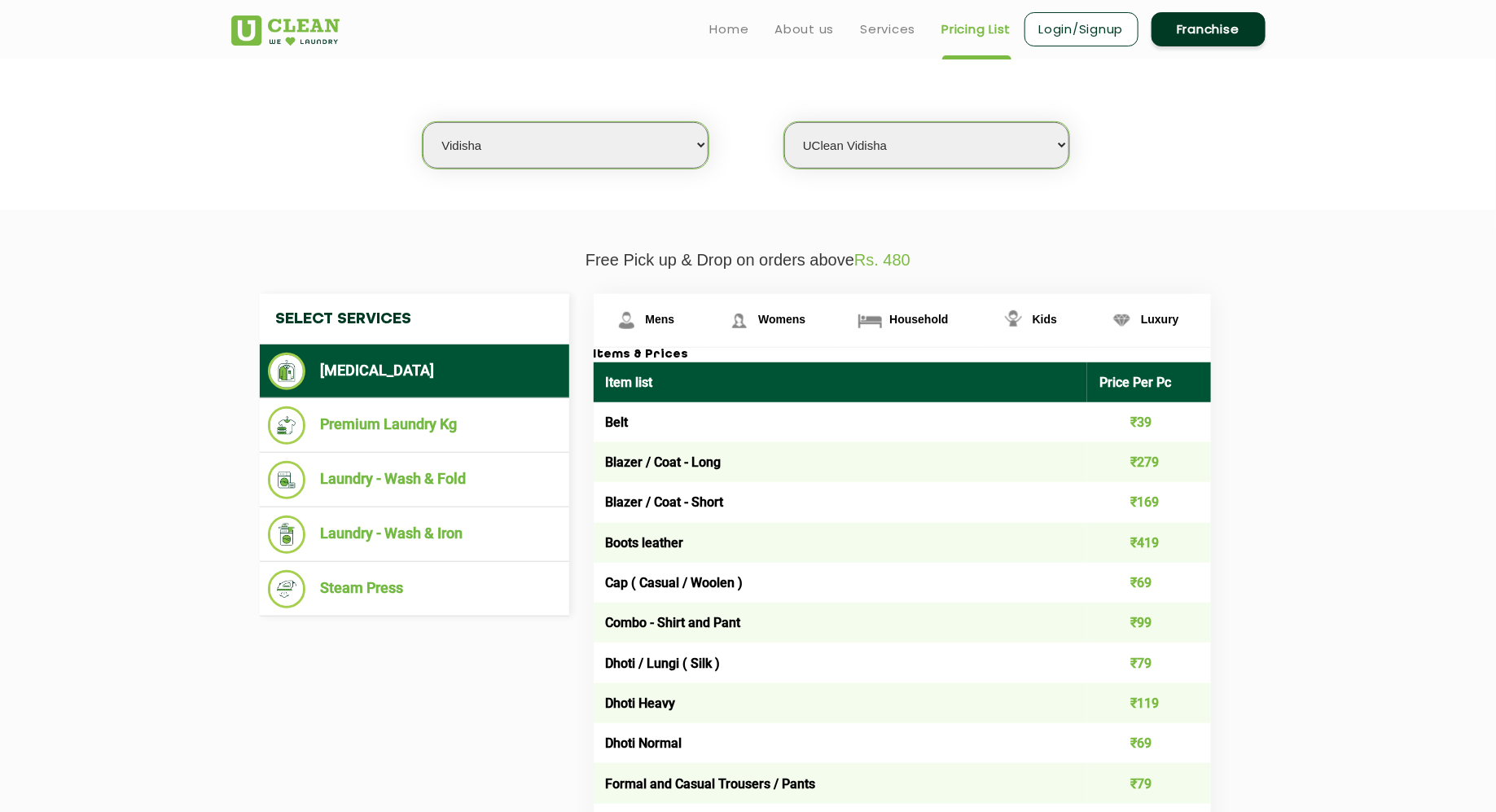
scroll to position [0, 0]
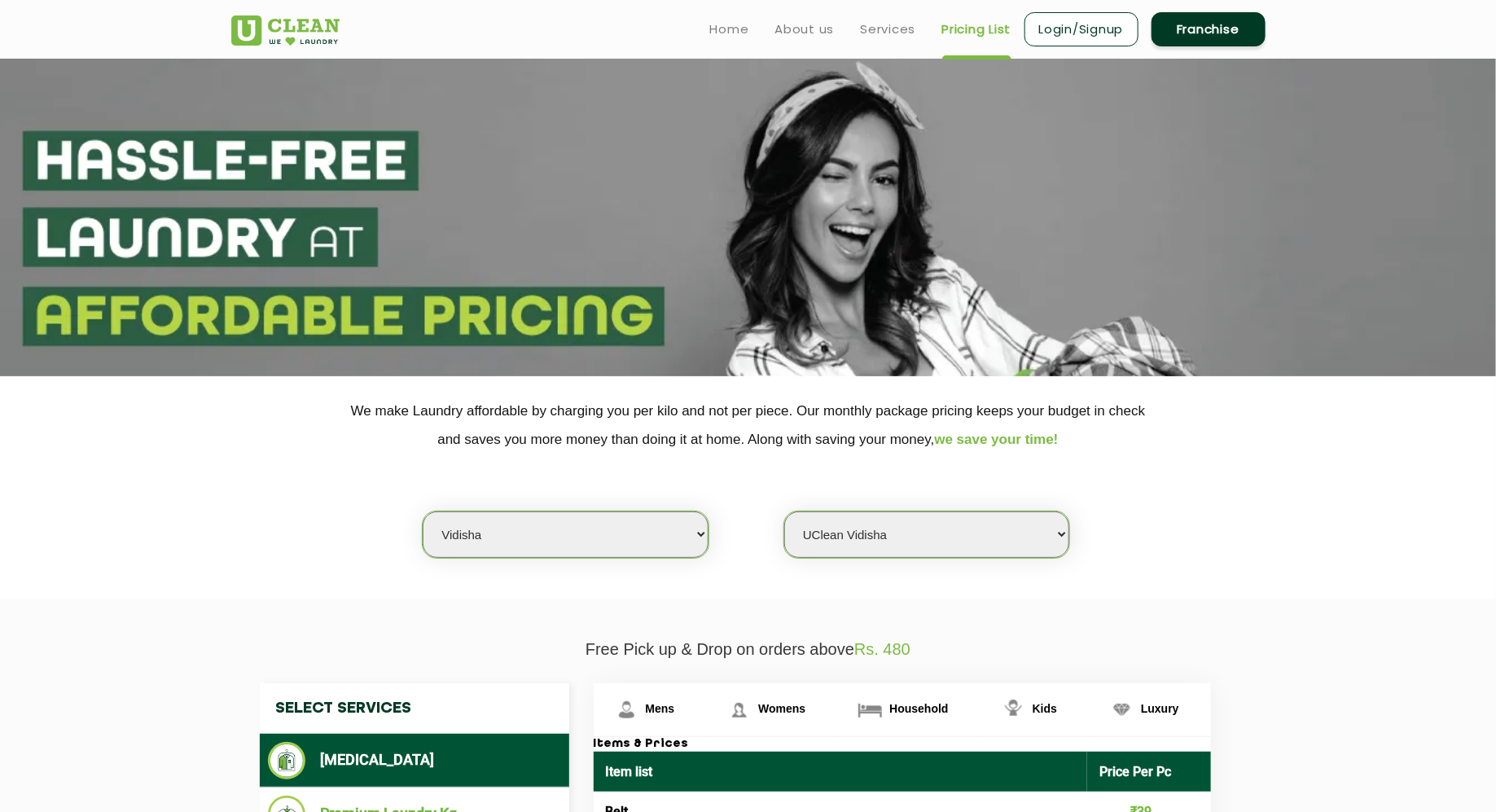
click at [570, 529] on select "Select city [GEOGRAPHIC_DATA] [GEOGRAPHIC_DATA] [GEOGRAPHIC_DATA] [GEOGRAPHIC_D…" at bounding box center [565, 534] width 285 height 46
select select "23"
click at [423, 511] on select "Select city [GEOGRAPHIC_DATA] [GEOGRAPHIC_DATA] [GEOGRAPHIC_DATA] [GEOGRAPHIC_D…" at bounding box center [565, 534] width 285 height 46
click at [863, 539] on select "Select Store UClean [PERSON_NAME] UClean Ghoramara UClean Narengi UClean Ulubar…" at bounding box center [927, 534] width 285 height 46
select select "399"
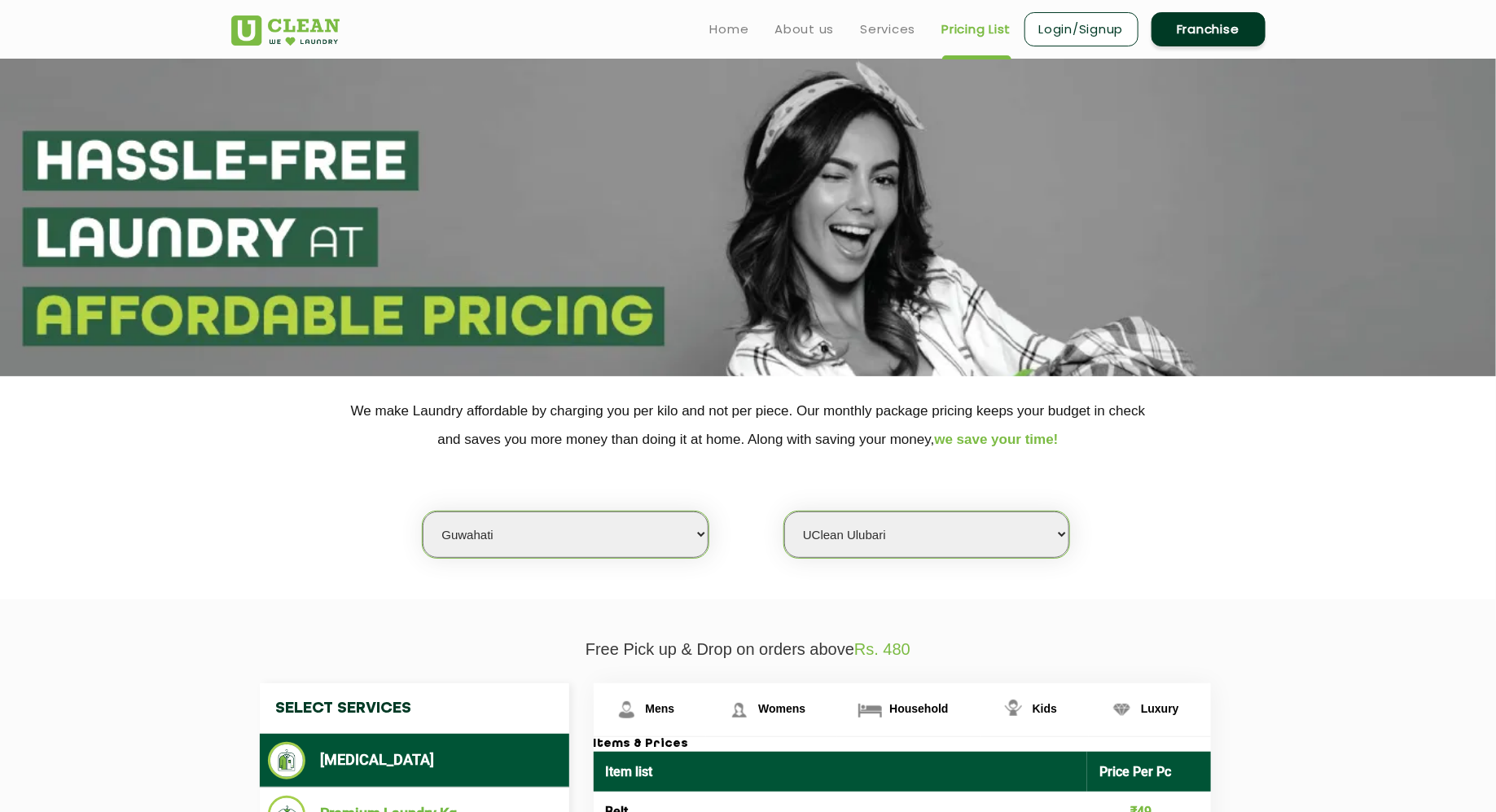
click at [785, 511] on select "Select Store UClean [PERSON_NAME] UClean Ghoramara UClean Narengi UClean Ulubar…" at bounding box center [927, 534] width 285 height 46
click at [1196, 552] on div "Select city [GEOGRAPHIC_DATA] [GEOGRAPHIC_DATA] [GEOGRAPHIC_DATA] [GEOGRAPHIC_D…" at bounding box center [748, 505] width 1059 height 105
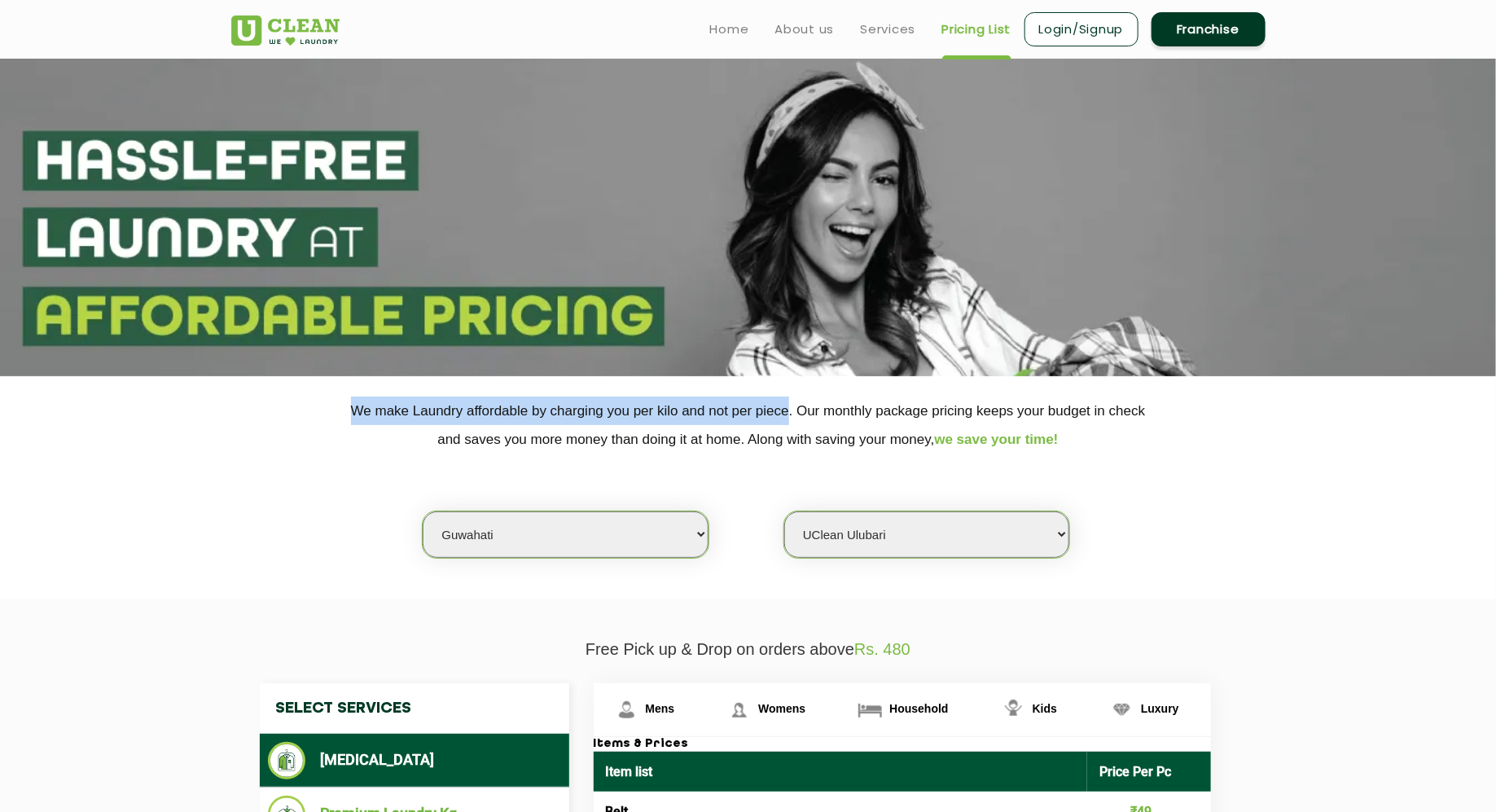
drag, startPoint x: 789, startPoint y: 413, endPoint x: 345, endPoint y: 415, distance: 444.0
click at [345, 415] on p "We make Laundry affordable by charging you per kilo and not per piece. Our mont…" at bounding box center [748, 425] width 1035 height 57
click at [1196, 491] on div "Select city [GEOGRAPHIC_DATA] [GEOGRAPHIC_DATA] [GEOGRAPHIC_DATA] [GEOGRAPHIC_D…" at bounding box center [748, 505] width 1059 height 105
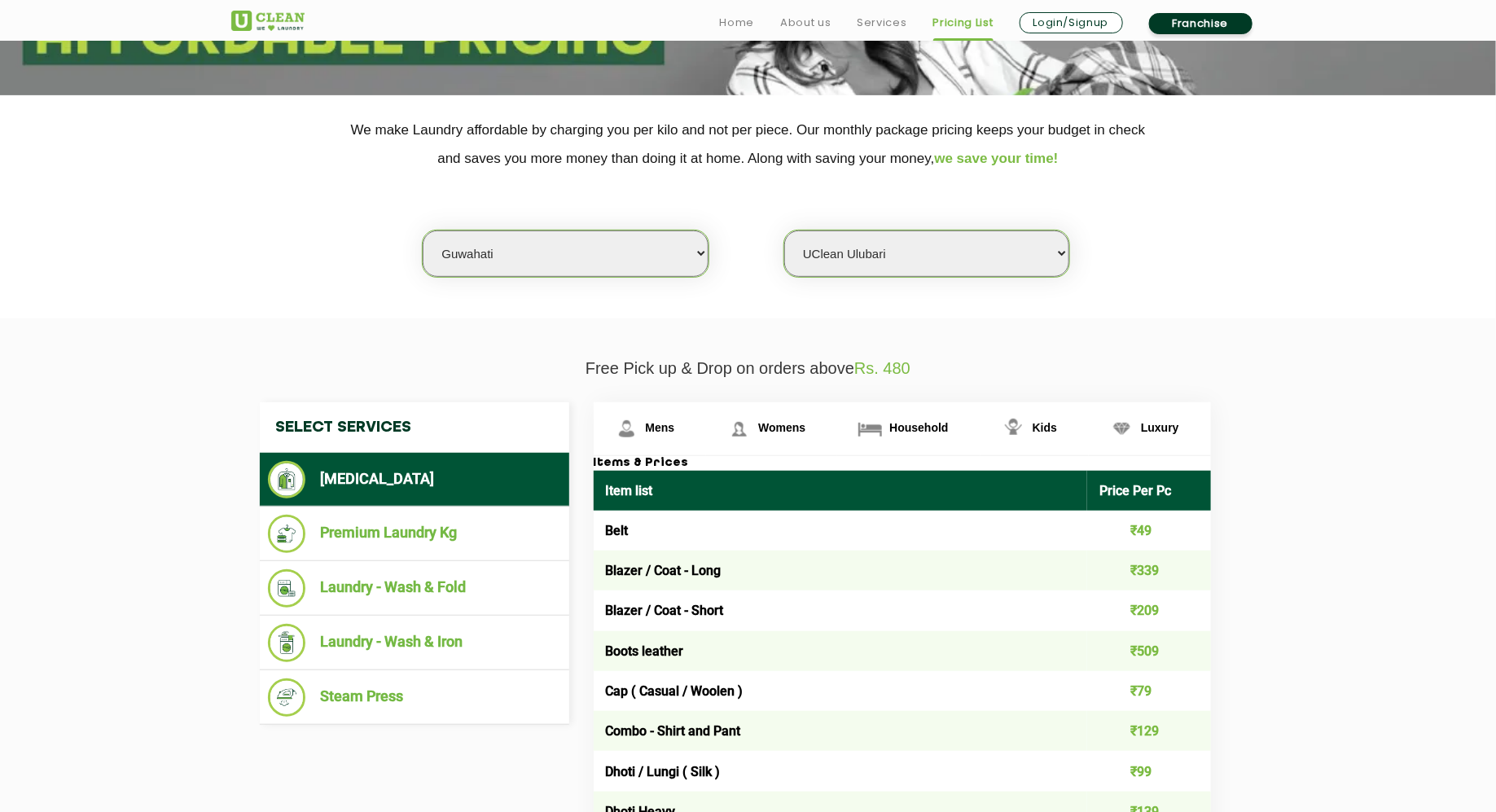
scroll to position [285, 0]
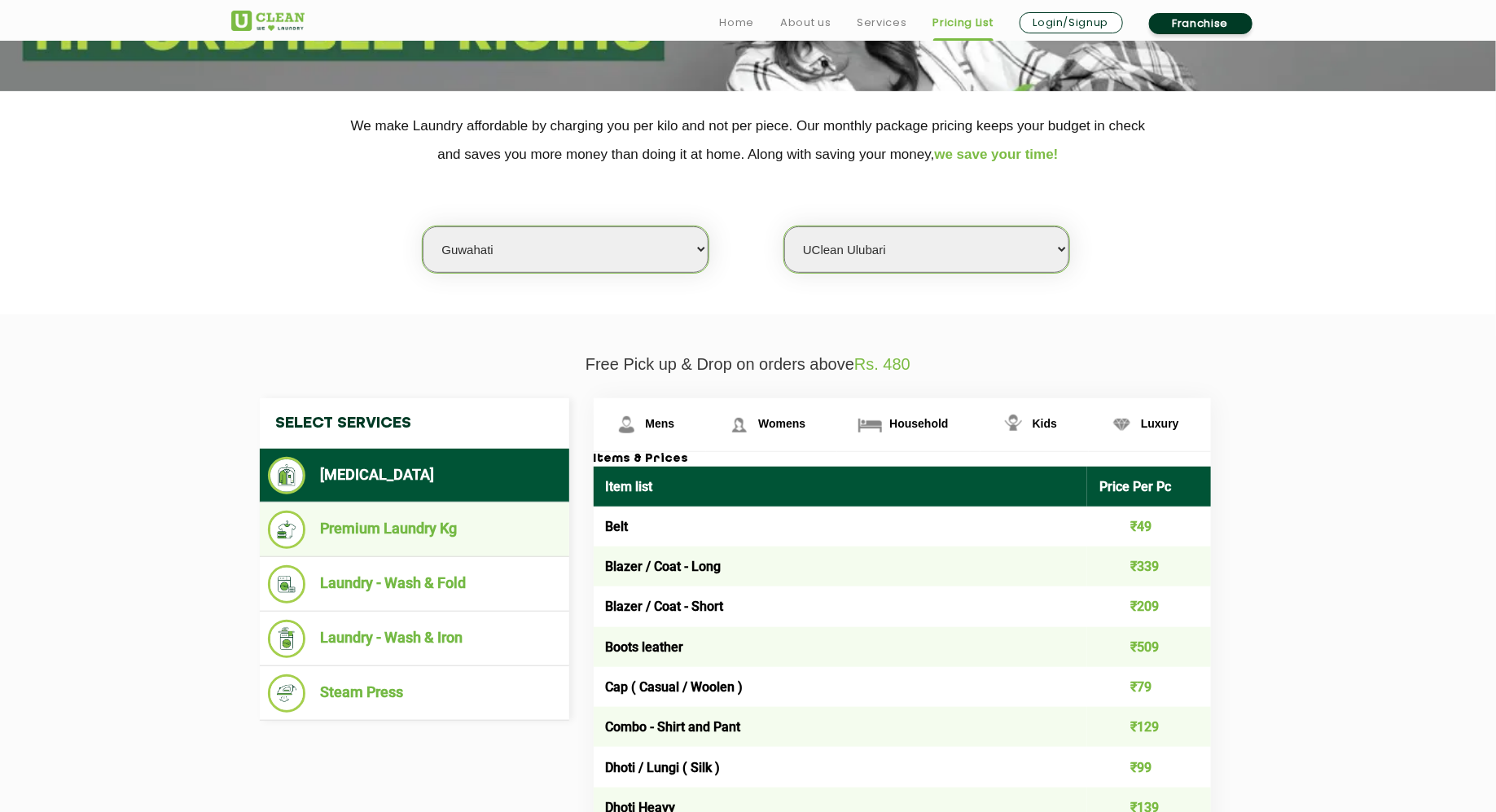
click at [423, 518] on li "Premium Laundry Kg" at bounding box center [414, 529] width 293 height 39
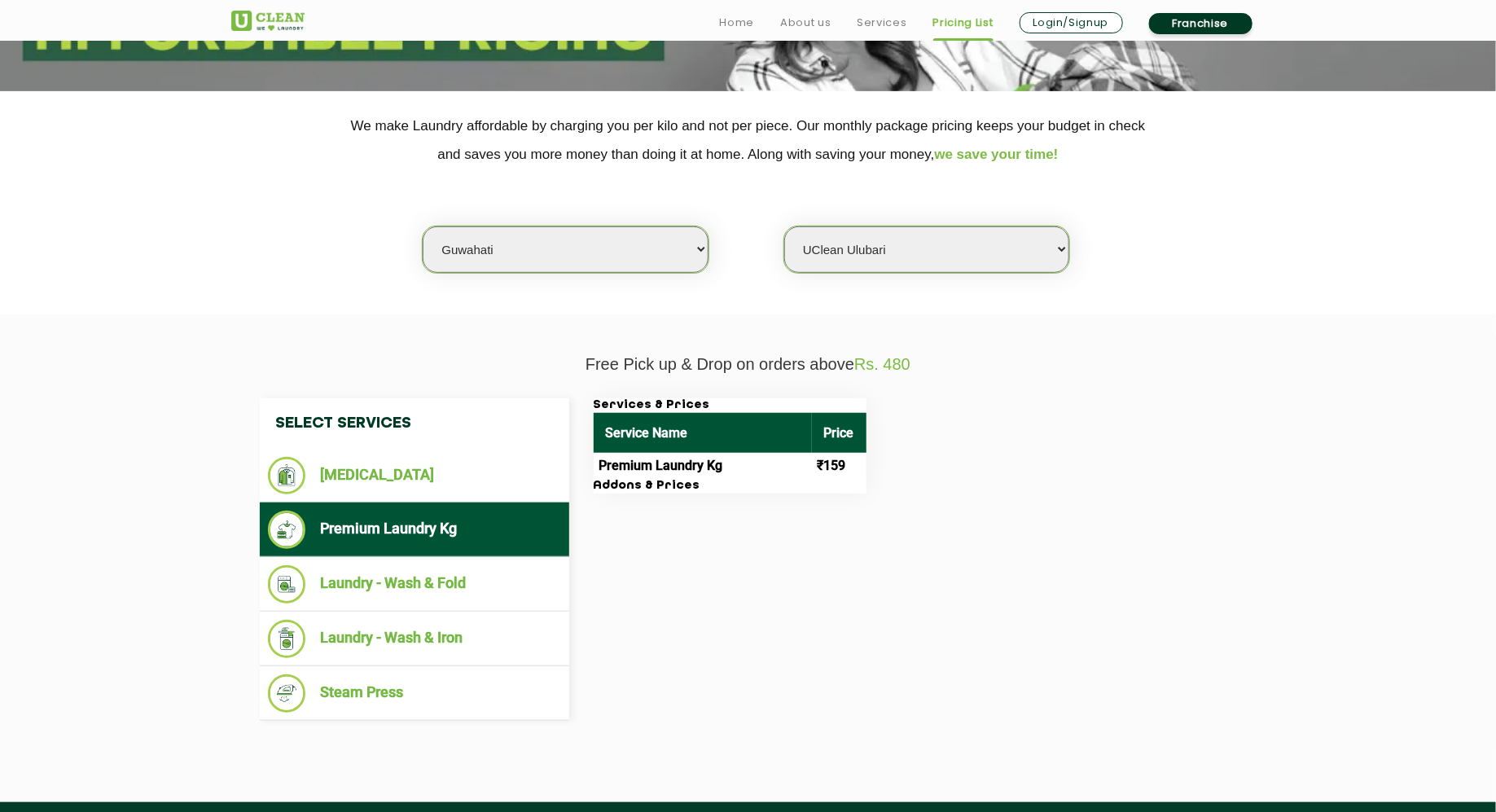
click at [842, 456] on td "₹159" at bounding box center [839, 466] width 55 height 26
